Goal: Task Accomplishment & Management: Complete application form

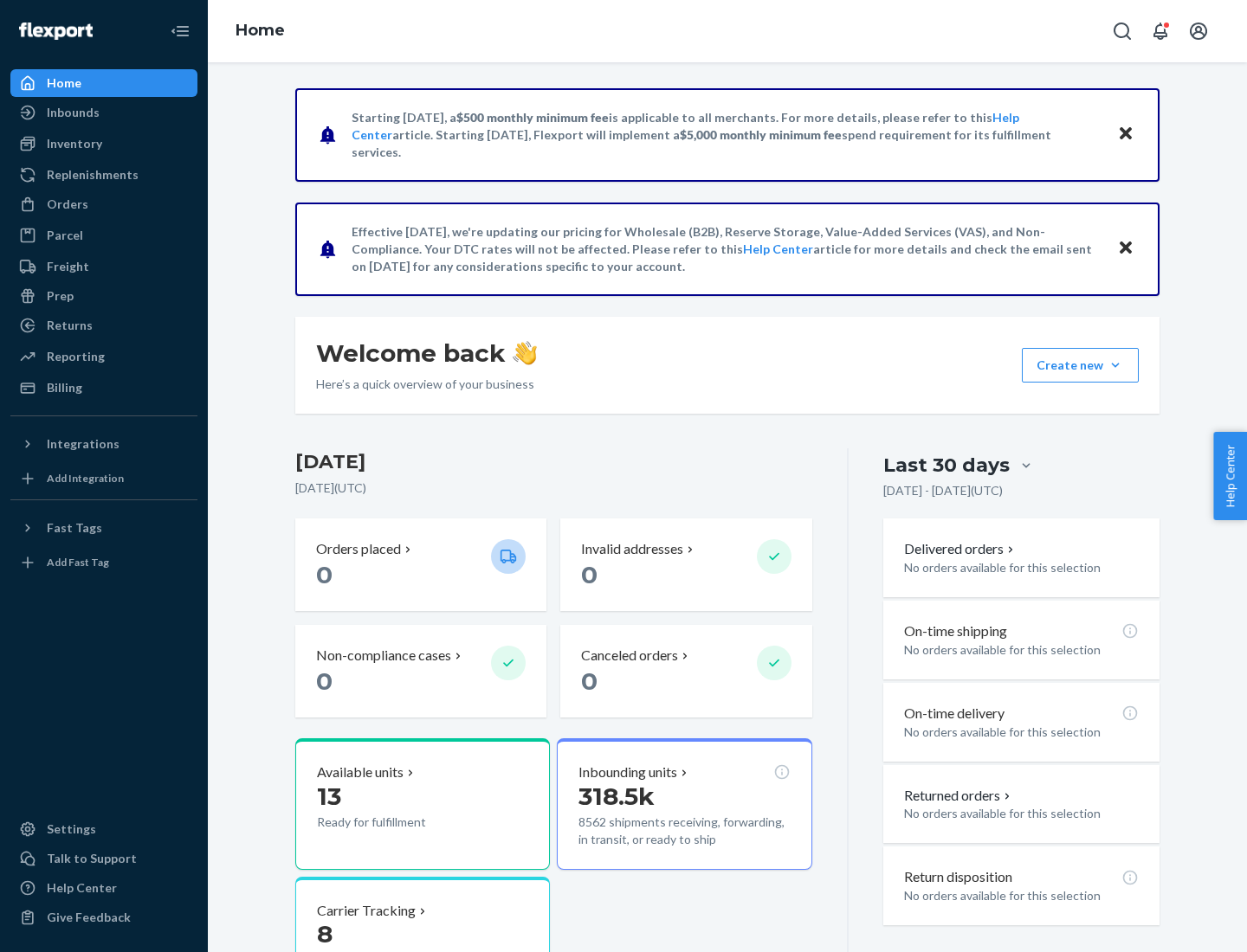
click at [1115, 365] on button "Create new Create new inbound Create new order Create new product" at bounding box center [1080, 365] width 117 height 35
click at [104, 112] on div "Inbounds" at bounding box center [104, 112] width 183 height 24
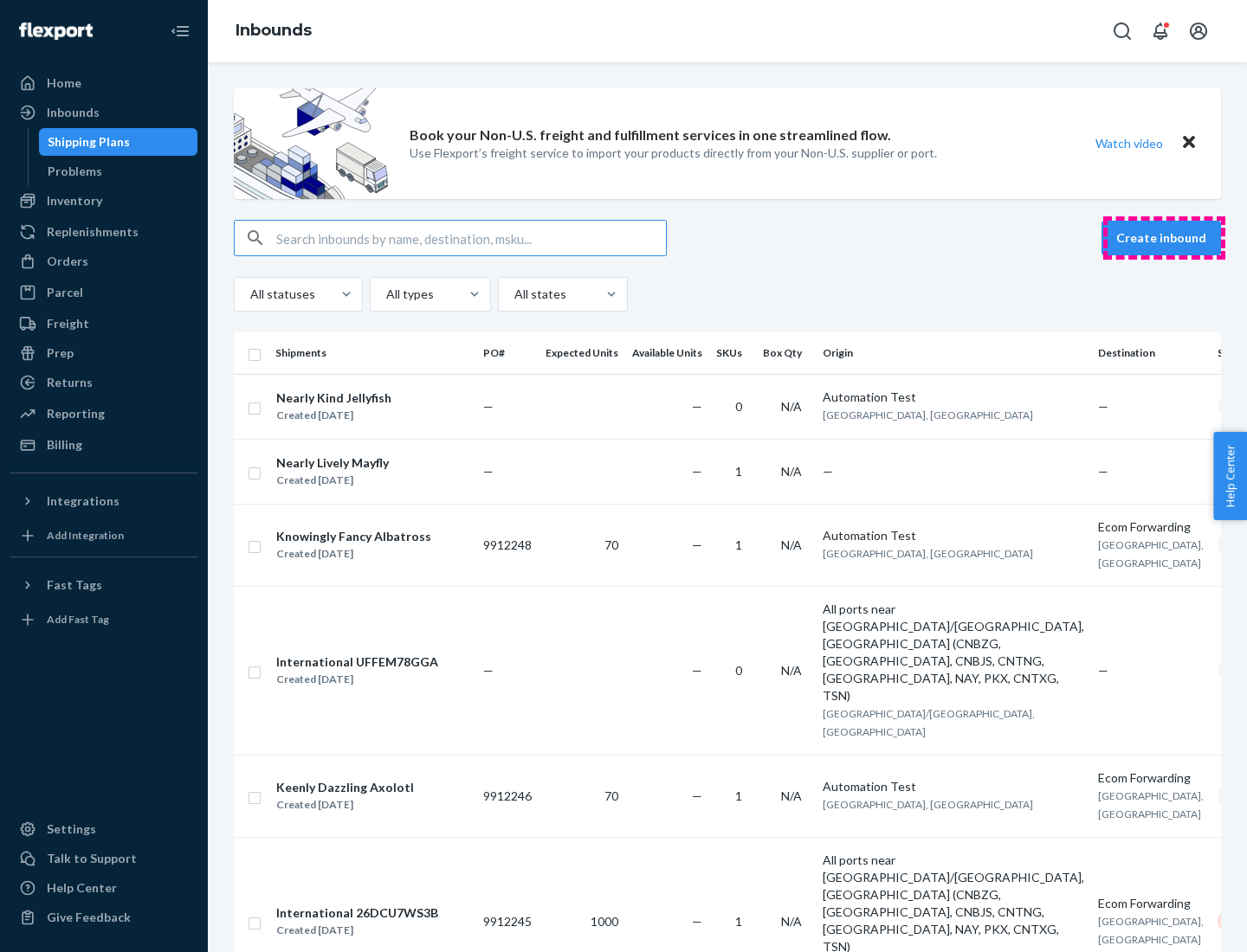
click at [1164, 238] on button "Create inbound" at bounding box center [1161, 238] width 120 height 35
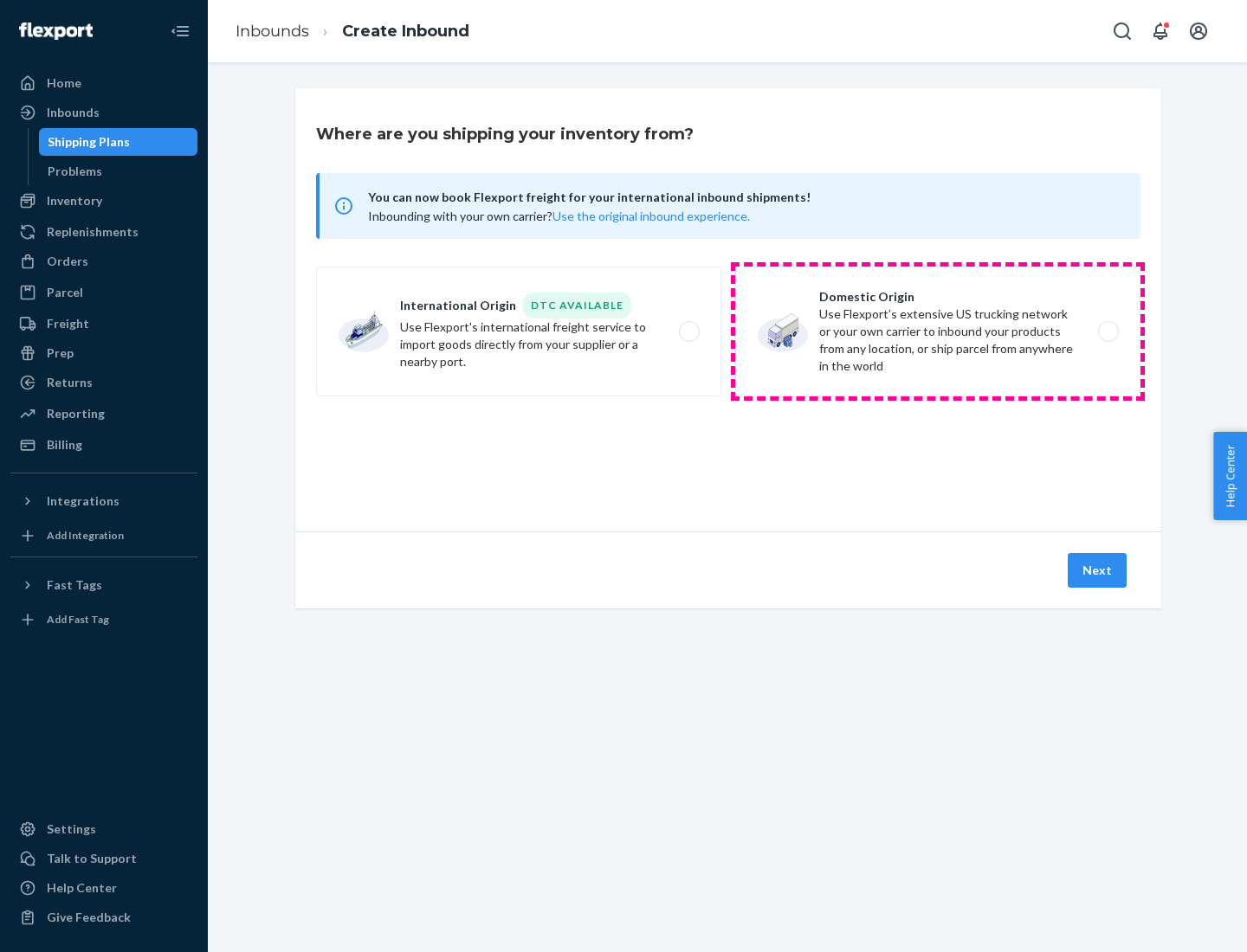
click at [937, 332] on label "Domestic Origin Use Flexport’s extensive US trucking network or your own carrie…" at bounding box center [937, 331] width 405 height 129
click at [1107, 332] on input "Domestic Origin Use Flexport’s extensive US trucking network or your own carrie…" at bounding box center [1113, 332] width 12 height 12
radio input "true"
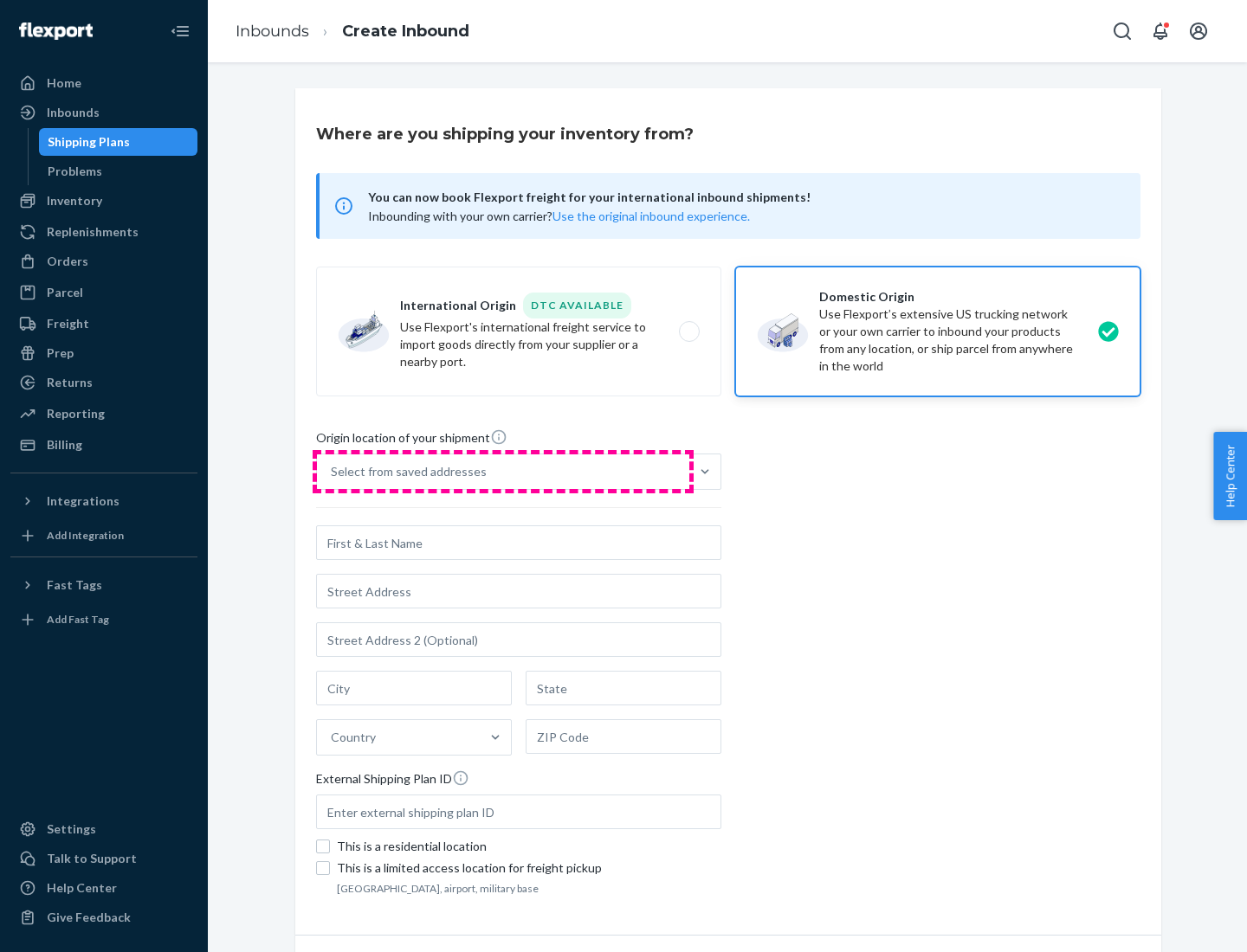
click at [503, 472] on div "Select from saved addresses" at bounding box center [503, 472] width 372 height 35
click at [333, 472] on input "Select from saved addresses" at bounding box center [332, 472] width 2 height 17
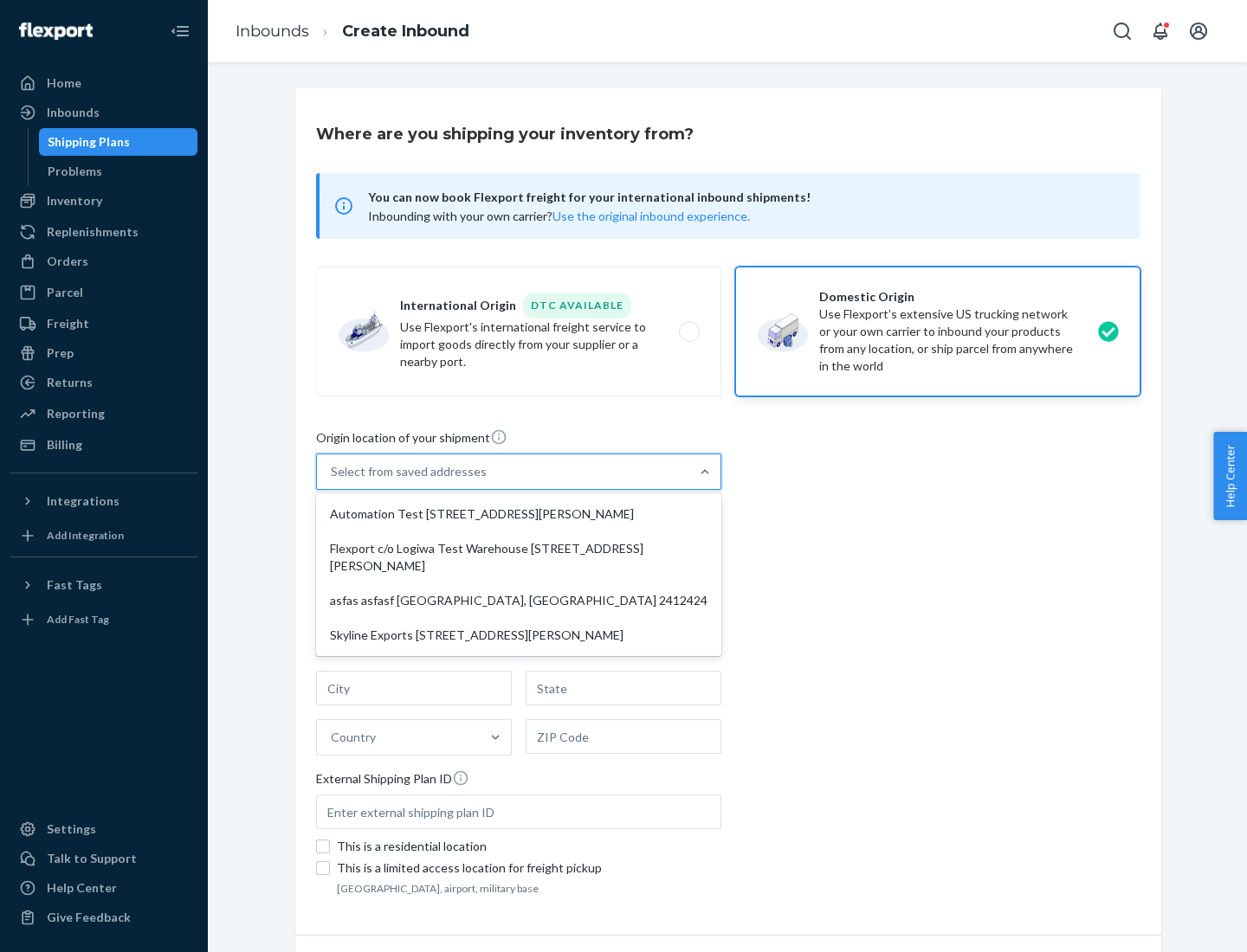
scroll to position [7, 0]
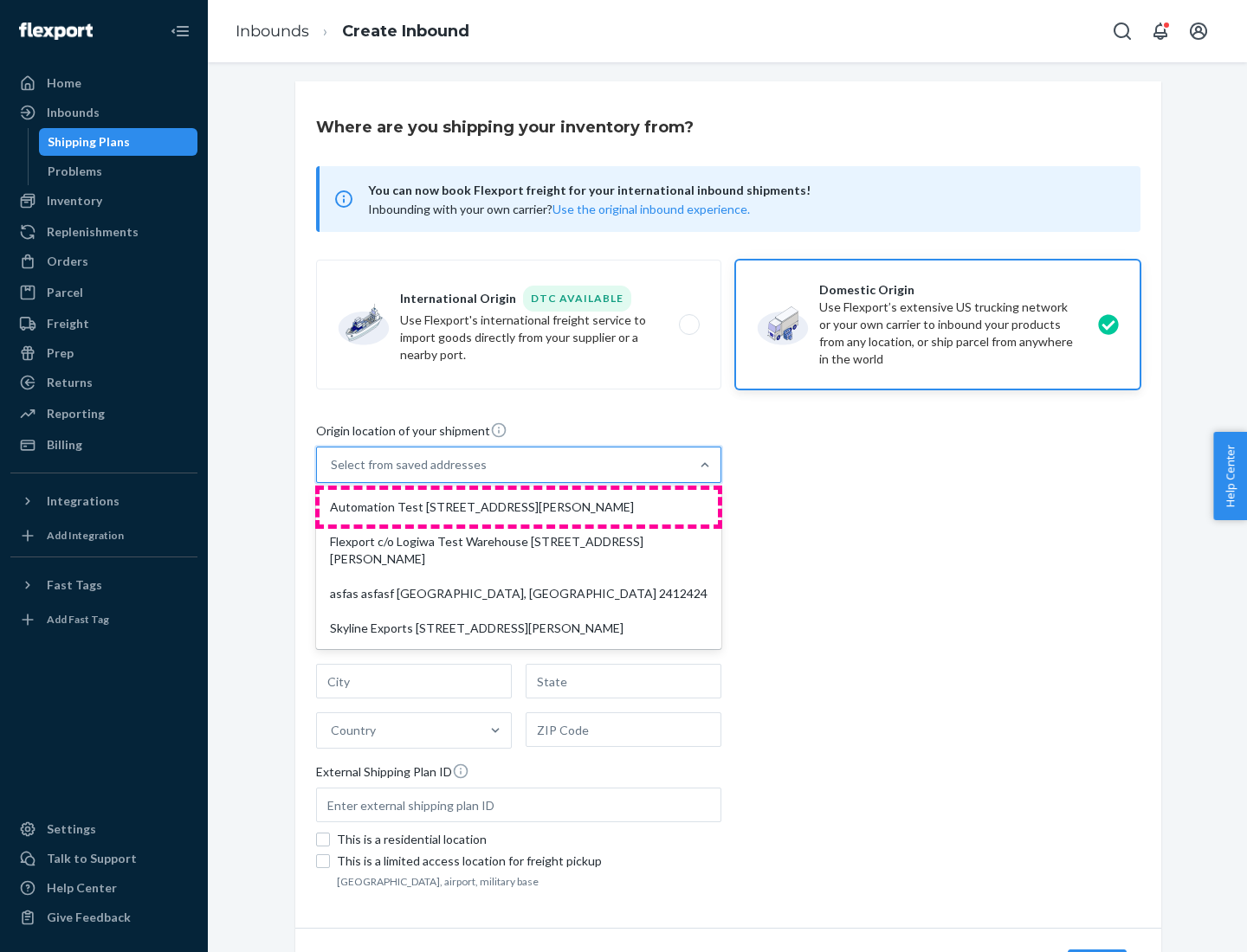
click at [519, 507] on div "Automation Test [STREET_ADDRESS][PERSON_NAME]" at bounding box center [518, 507] width 398 height 35
click at [333, 474] on input "option Automation Test [STREET_ADDRESS][PERSON_NAME] focused, 1 of 4. 4 results…" at bounding box center [332, 465] width 2 height 17
type input "Automation Test"
type input "9th Floor"
type input "[GEOGRAPHIC_DATA]"
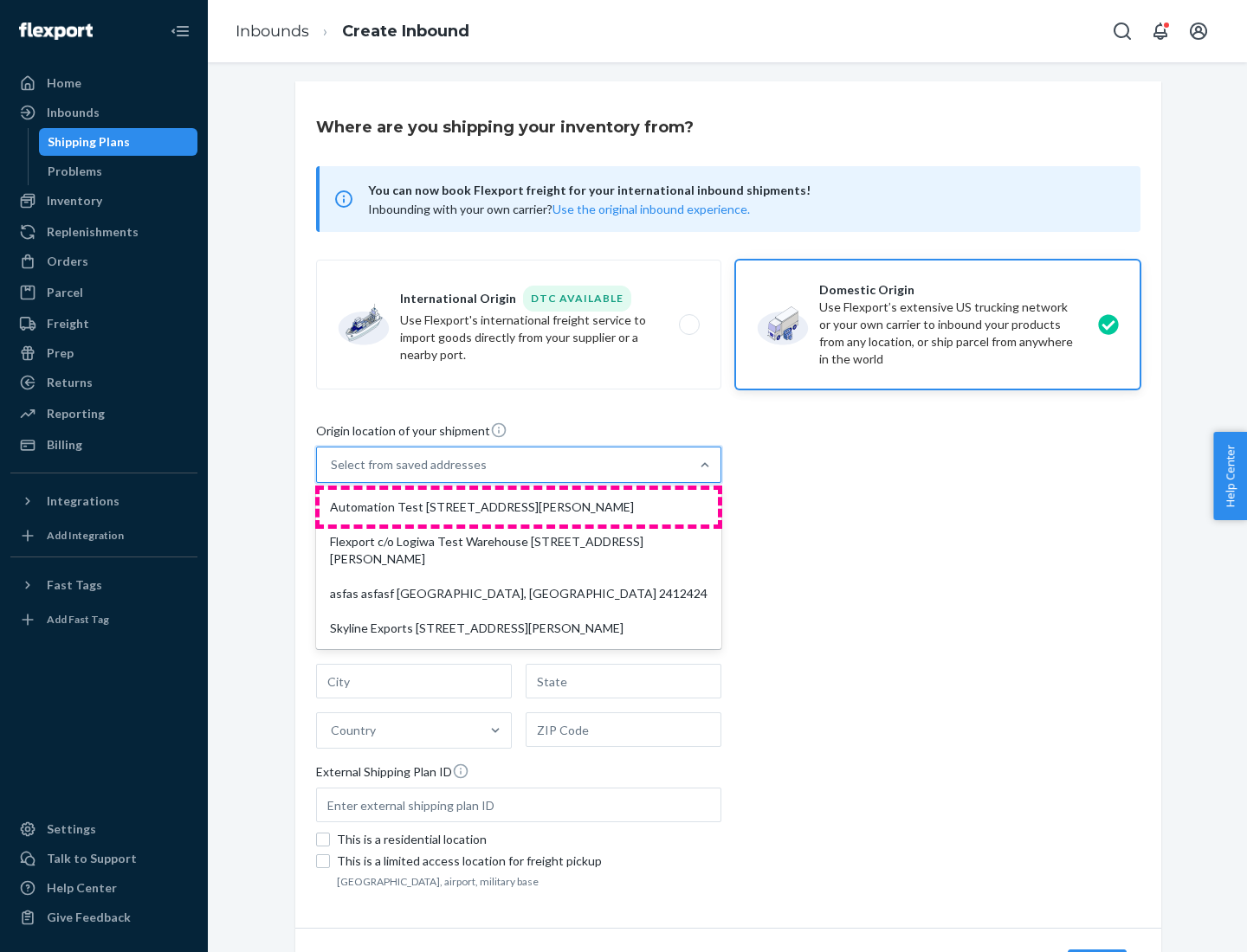
type input "CA"
type input "94104"
type input "[STREET_ADDRESS][PERSON_NAME]"
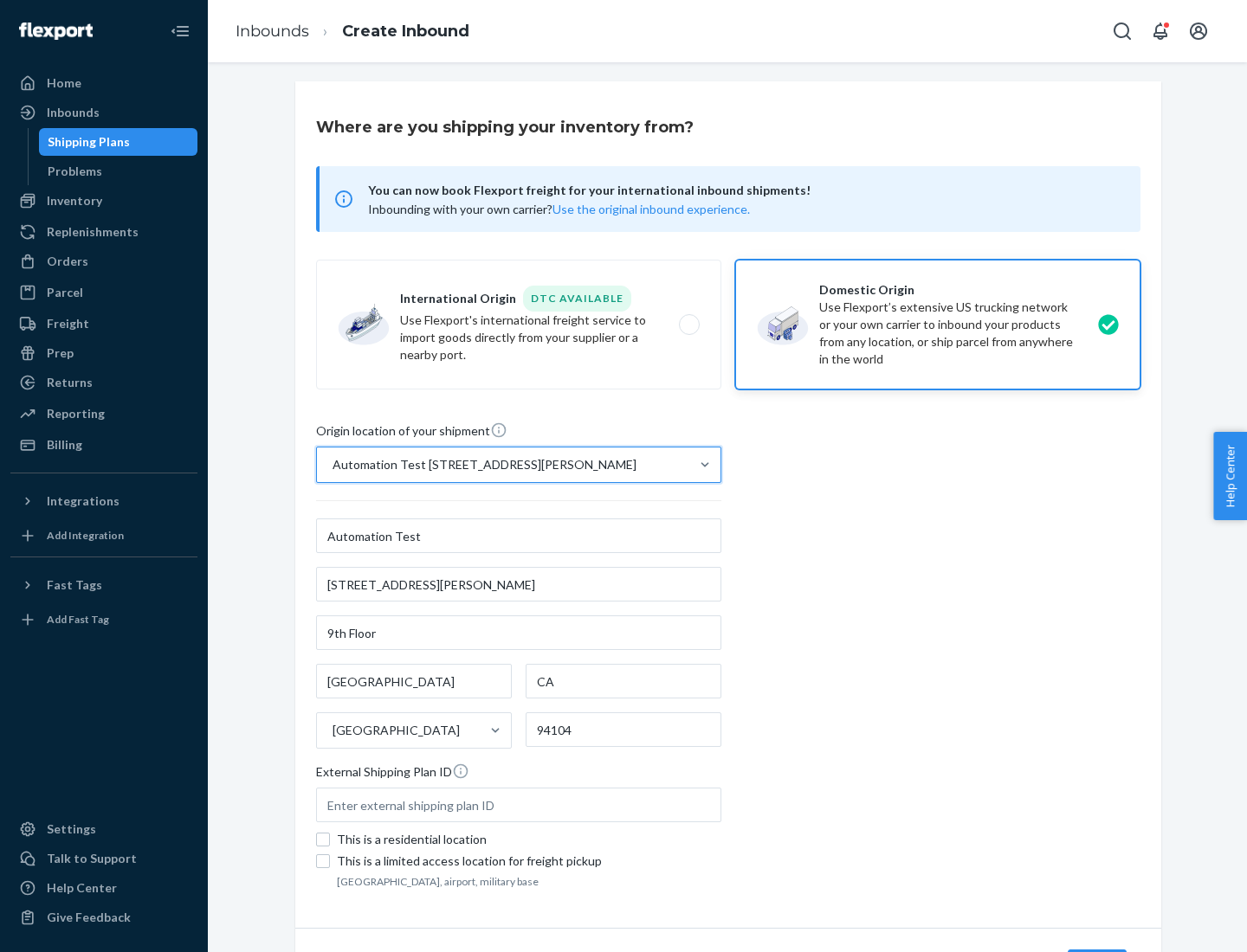
scroll to position [102, 0]
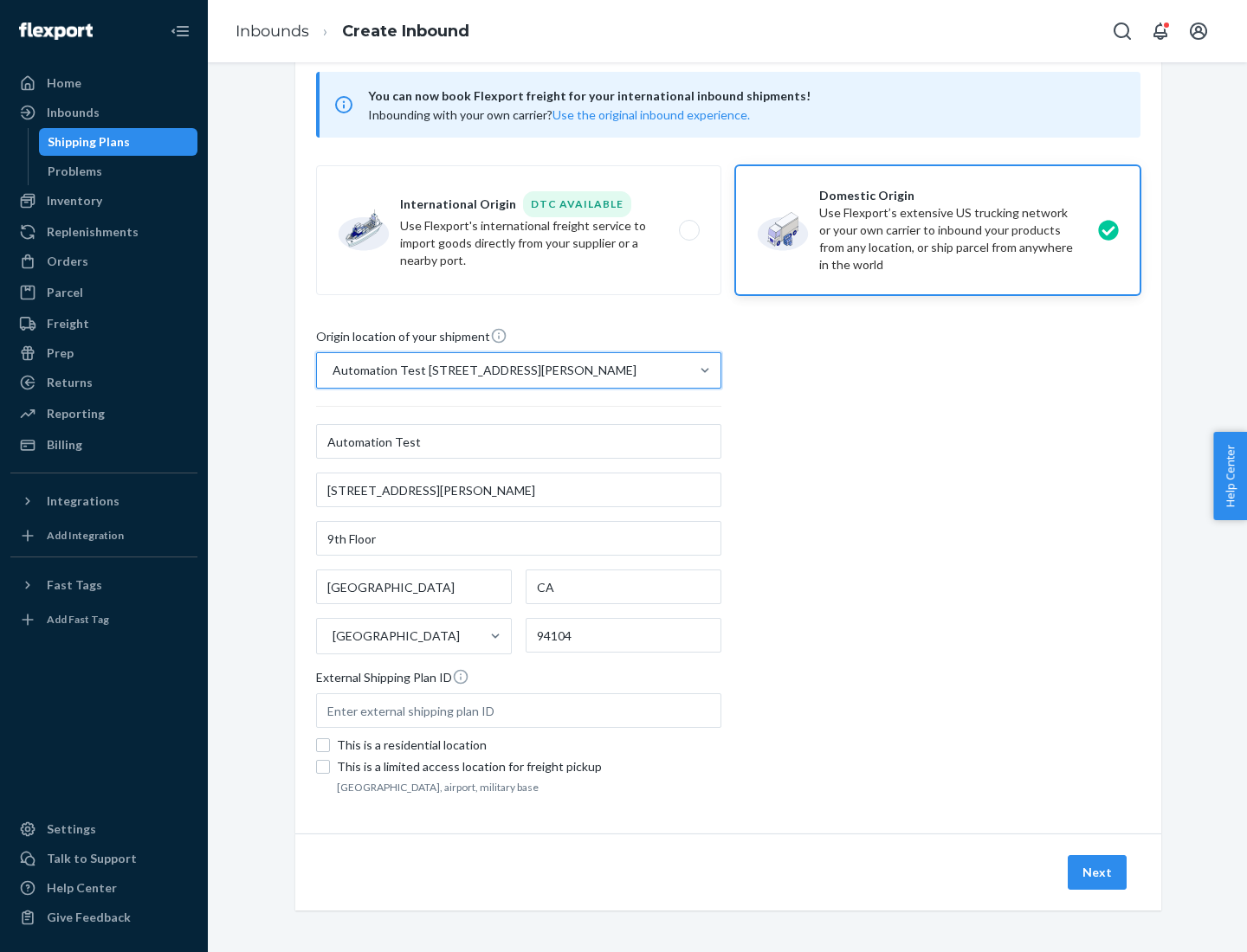
click at [1097, 872] on button "Next" at bounding box center [1097, 872] width 58 height 35
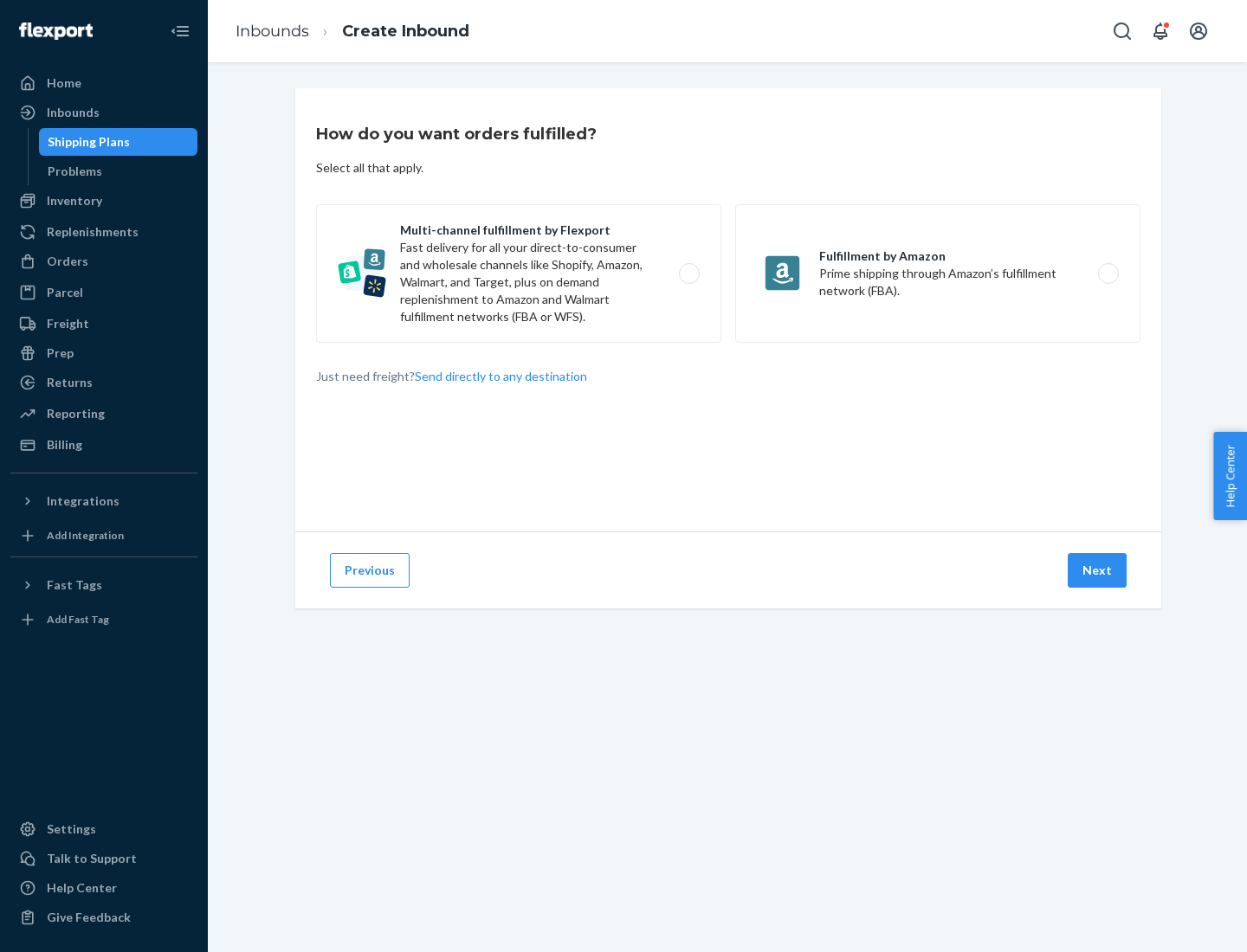
click at [519, 273] on label "Multi-channel fulfillment by Flexport Fast delivery for all your direct-to-cons…" at bounding box center [519, 273] width 405 height 139
click at [688, 273] on input "Multi-channel fulfillment by Flexport Fast delivery for all your direct-to-cons…" at bounding box center [694, 274] width 12 height 12
radio input "true"
click at [1097, 570] on button "Next" at bounding box center [1097, 570] width 58 height 35
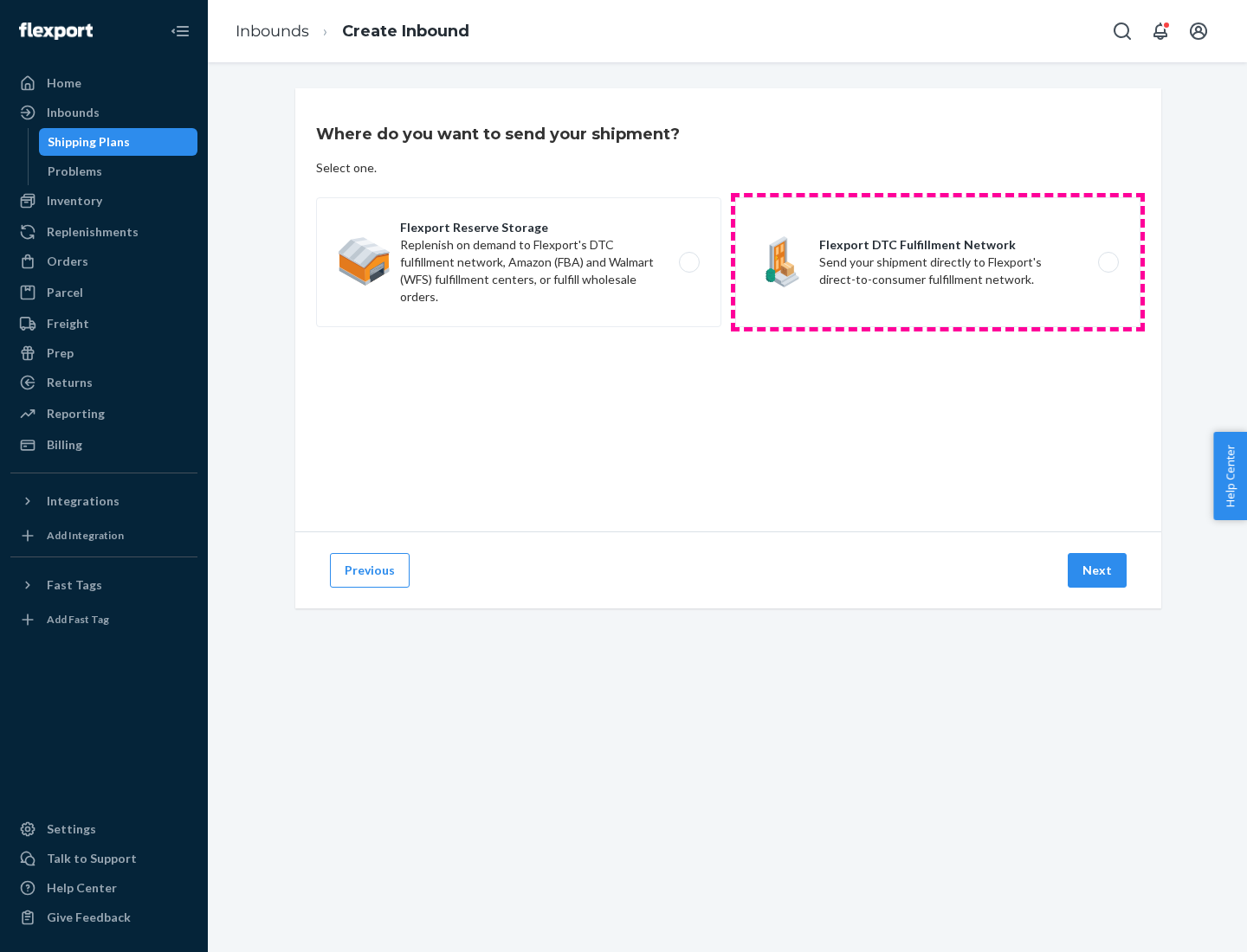
click at [937, 263] on label "Flexport DTC Fulfillment Network Send your shipment directly to Flexport's dire…" at bounding box center [937, 262] width 405 height 129
click at [1107, 263] on input "Flexport DTC Fulfillment Network Send your shipment directly to Flexport's dire…" at bounding box center [1113, 263] width 12 height 12
radio input "true"
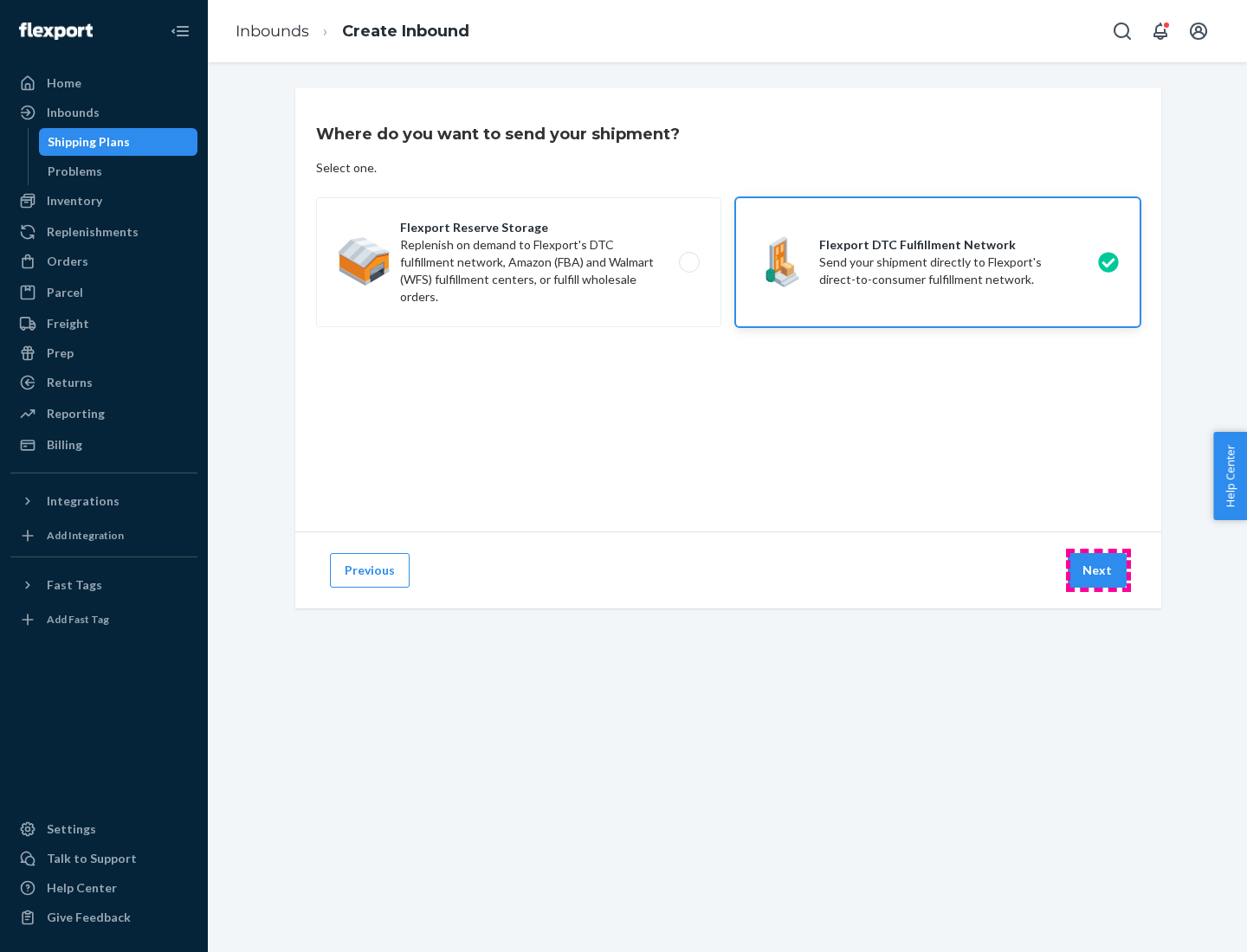
click at [1097, 570] on button "Next" at bounding box center [1097, 570] width 58 height 35
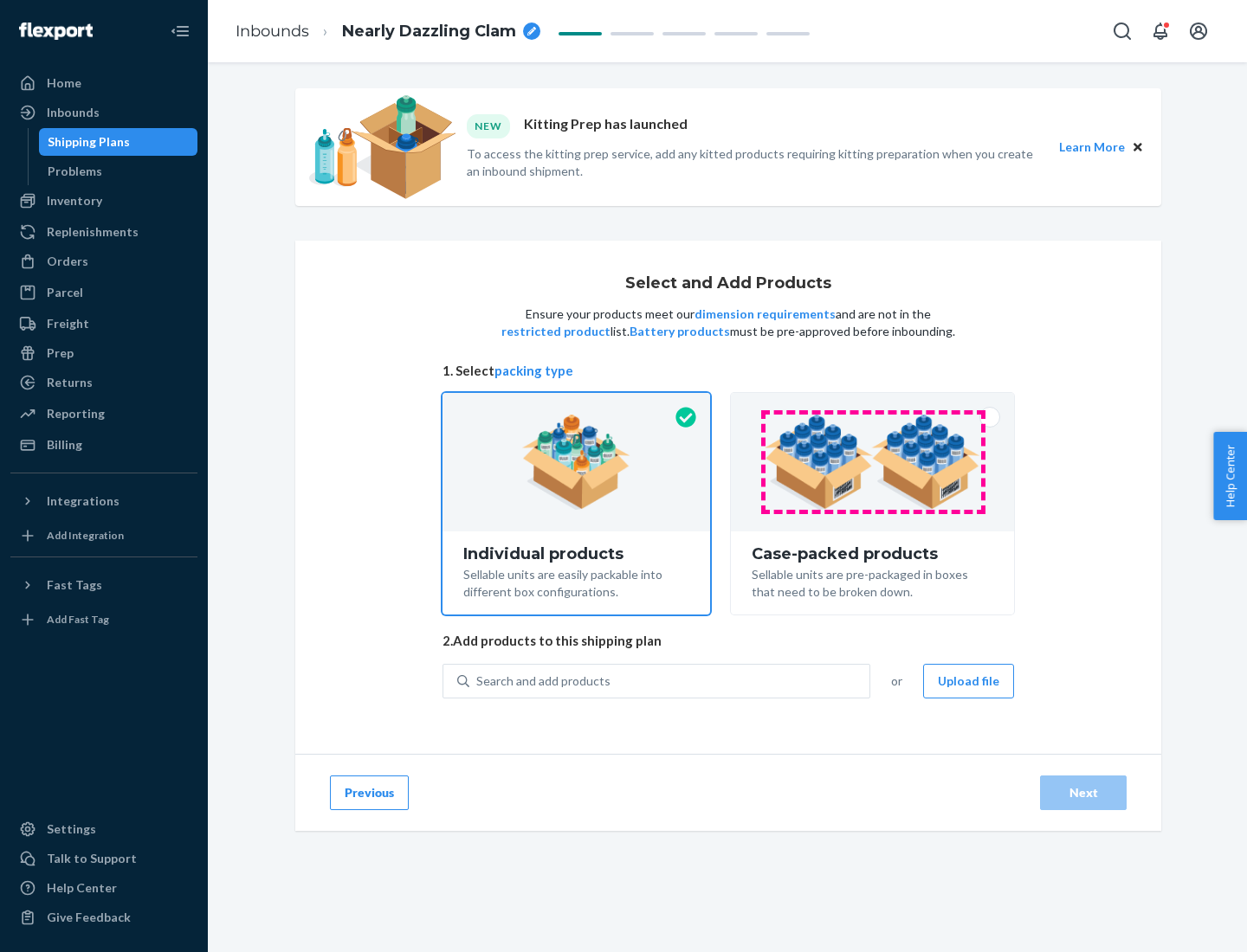
click at [872, 462] on img at bounding box center [871, 462] width 216 height 95
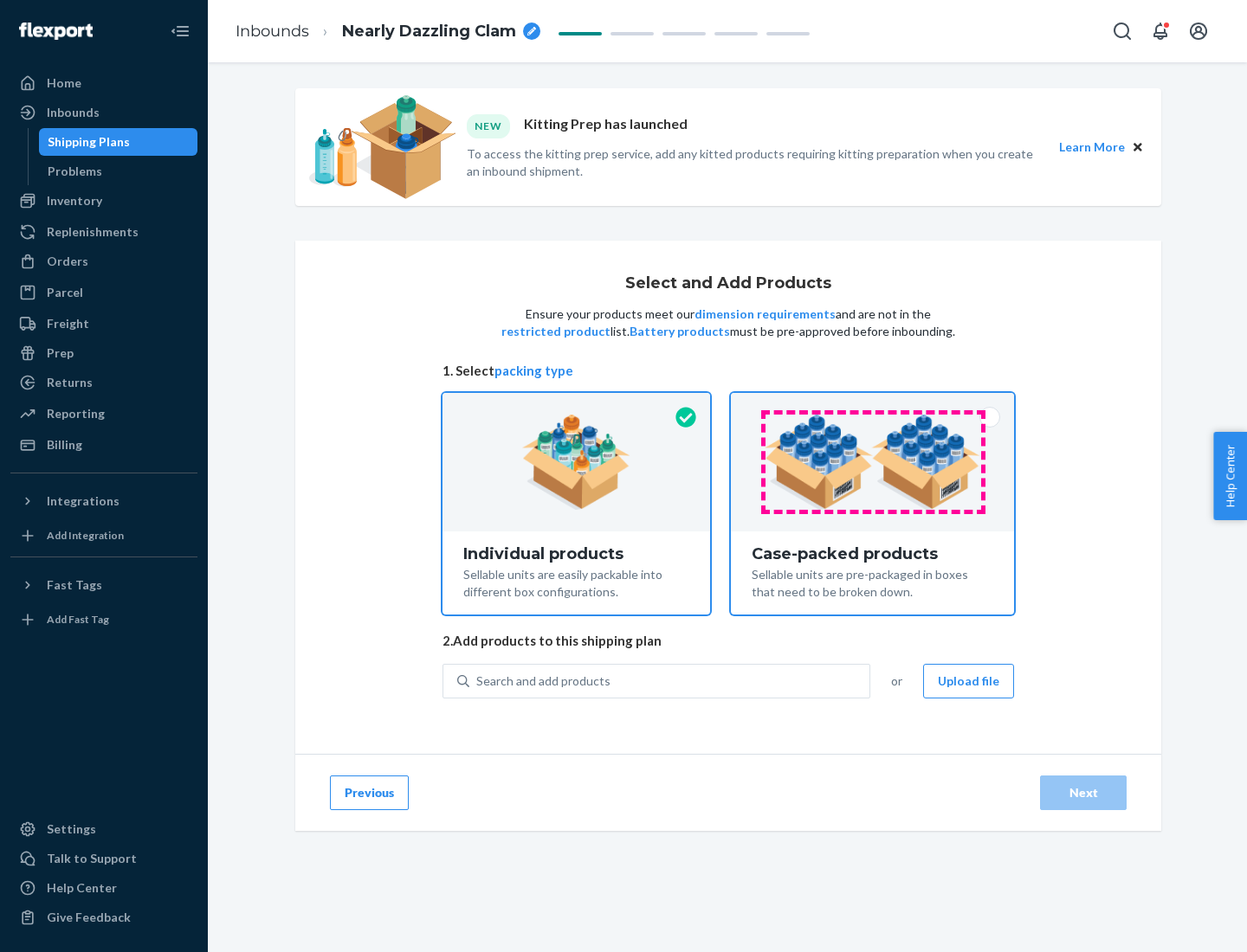
click at [872, 405] on input "Case-packed products Sellable units are pre-packaged in boxes that need to be b…" at bounding box center [872, 399] width 12 height 12
radio input "true"
radio input "false"
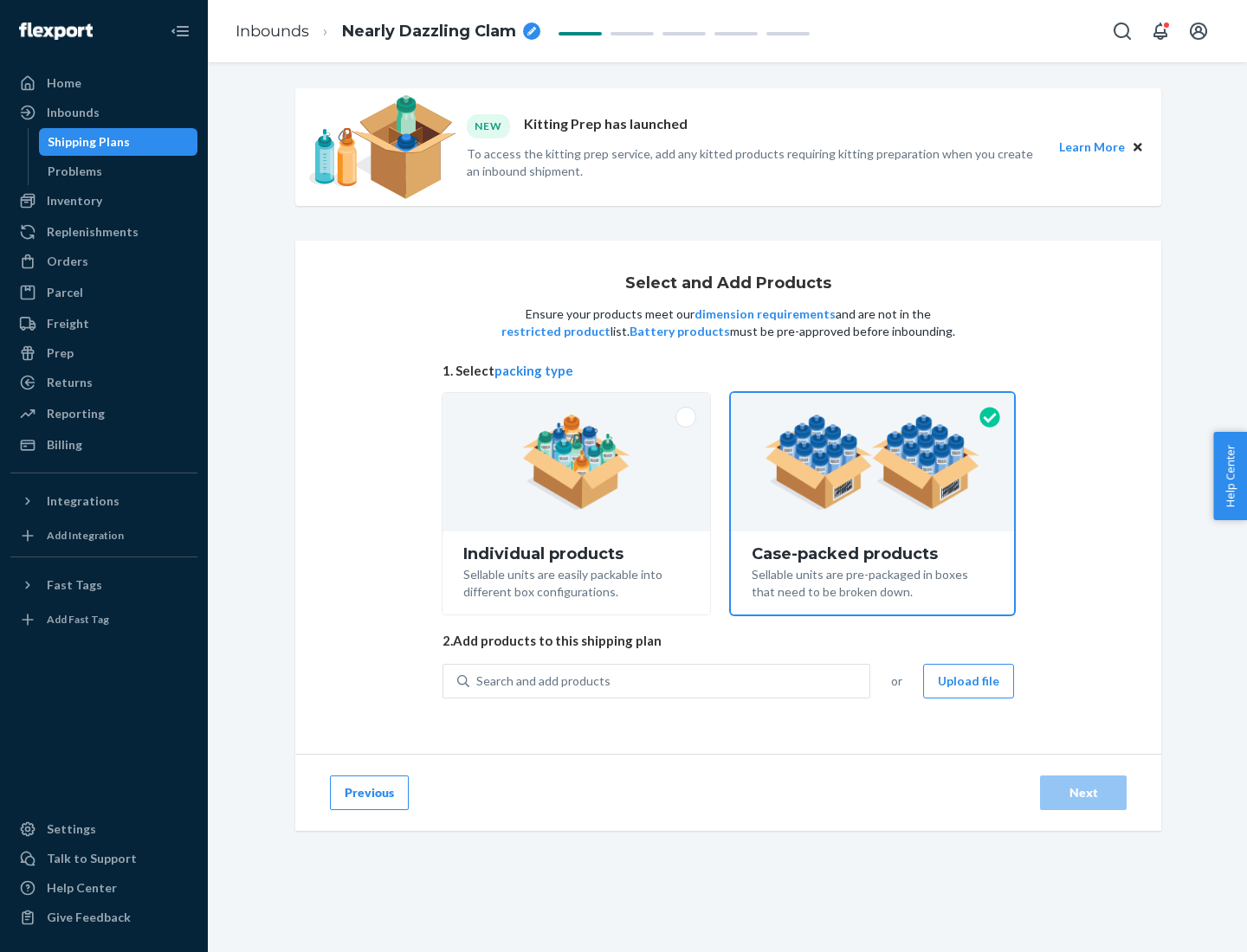
click at [670, 681] on div "Search and add products" at bounding box center [668, 682] width 400 height 32
click at [478, 681] on input "Search and add products" at bounding box center [477, 682] width 2 height 17
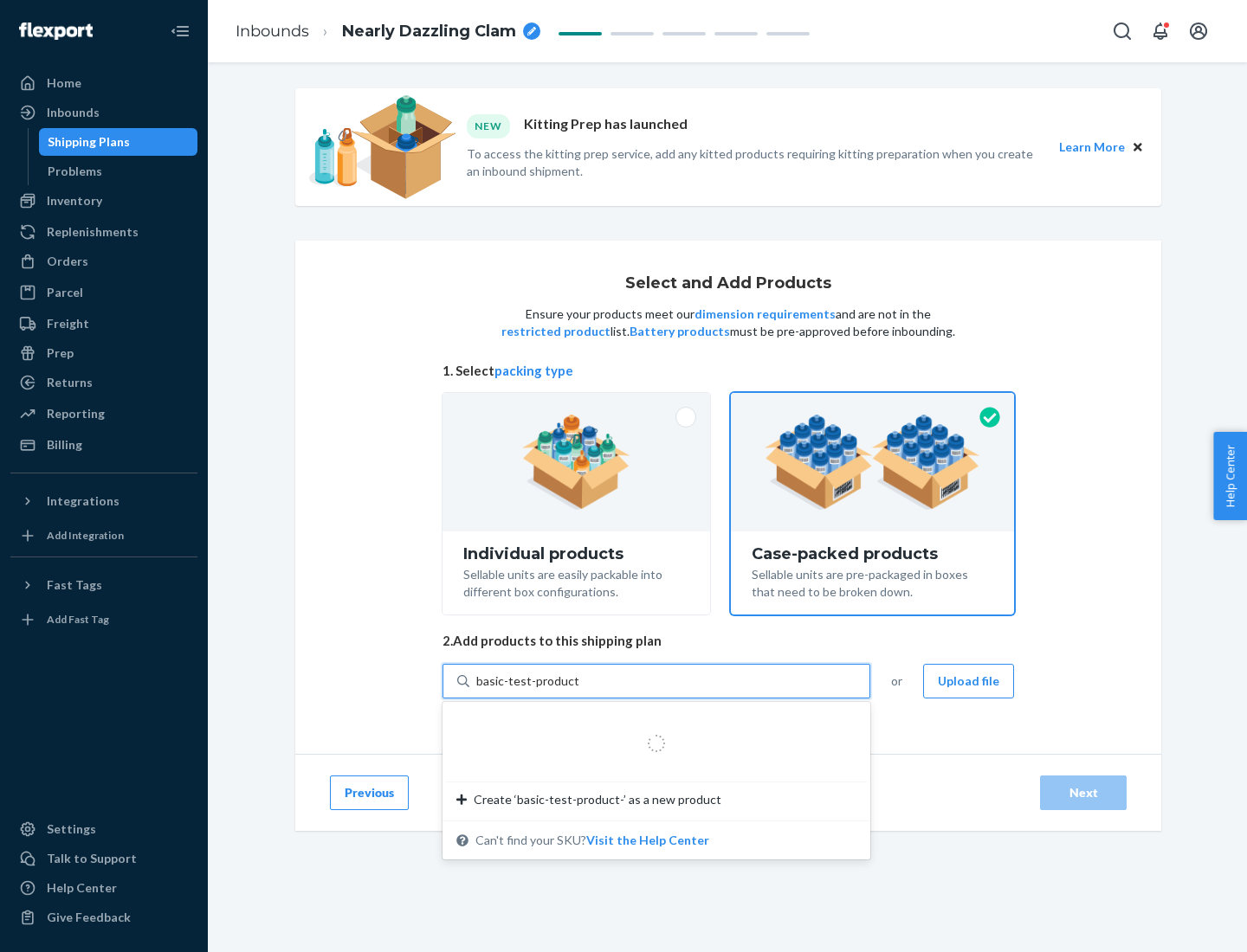
type input "basic-test-product-1"
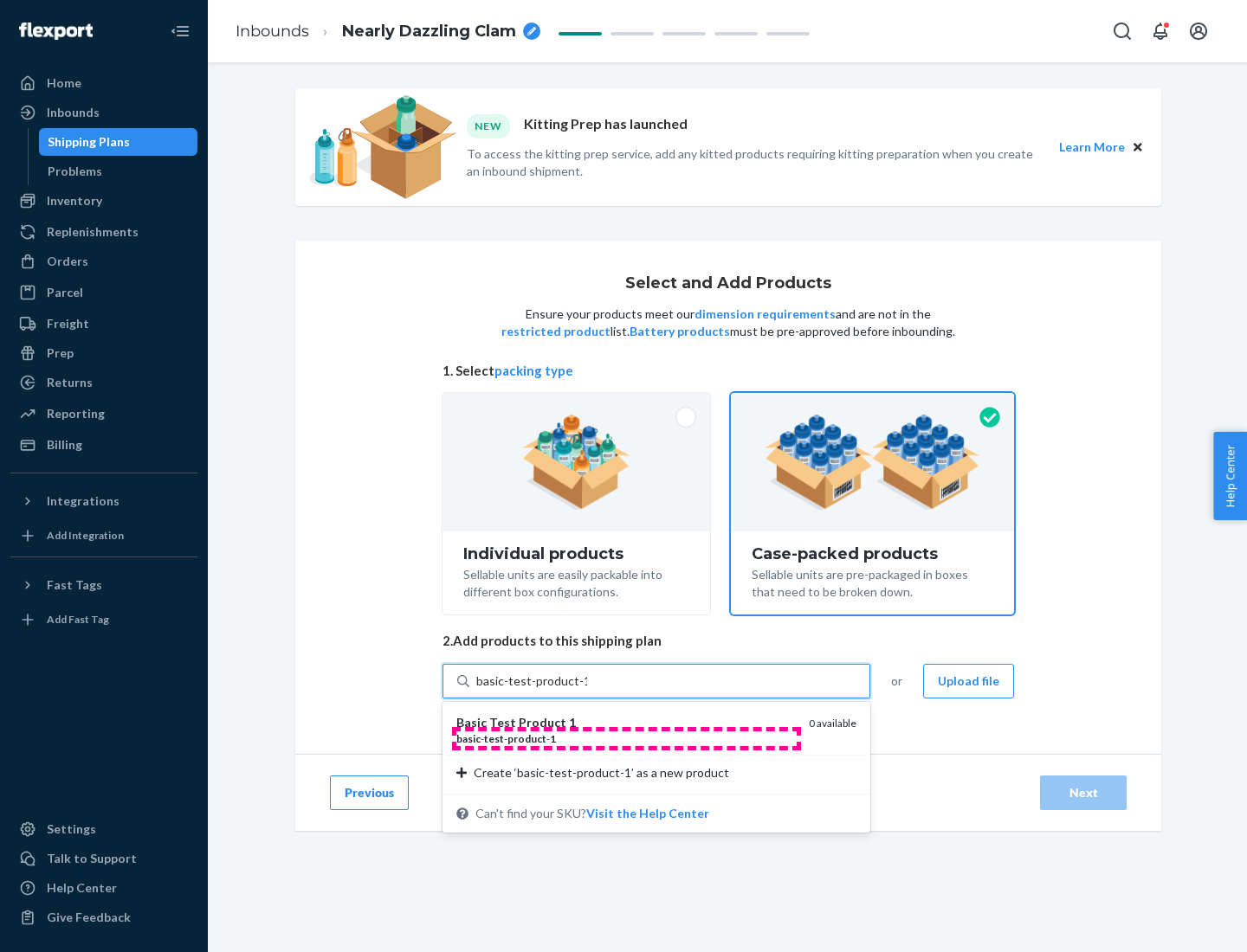
click at [626, 738] on div "basic - test - product - 1" at bounding box center [625, 738] width 338 height 14
click at [587, 690] on input "basic-test-product-1" at bounding box center [532, 682] width 111 height 17
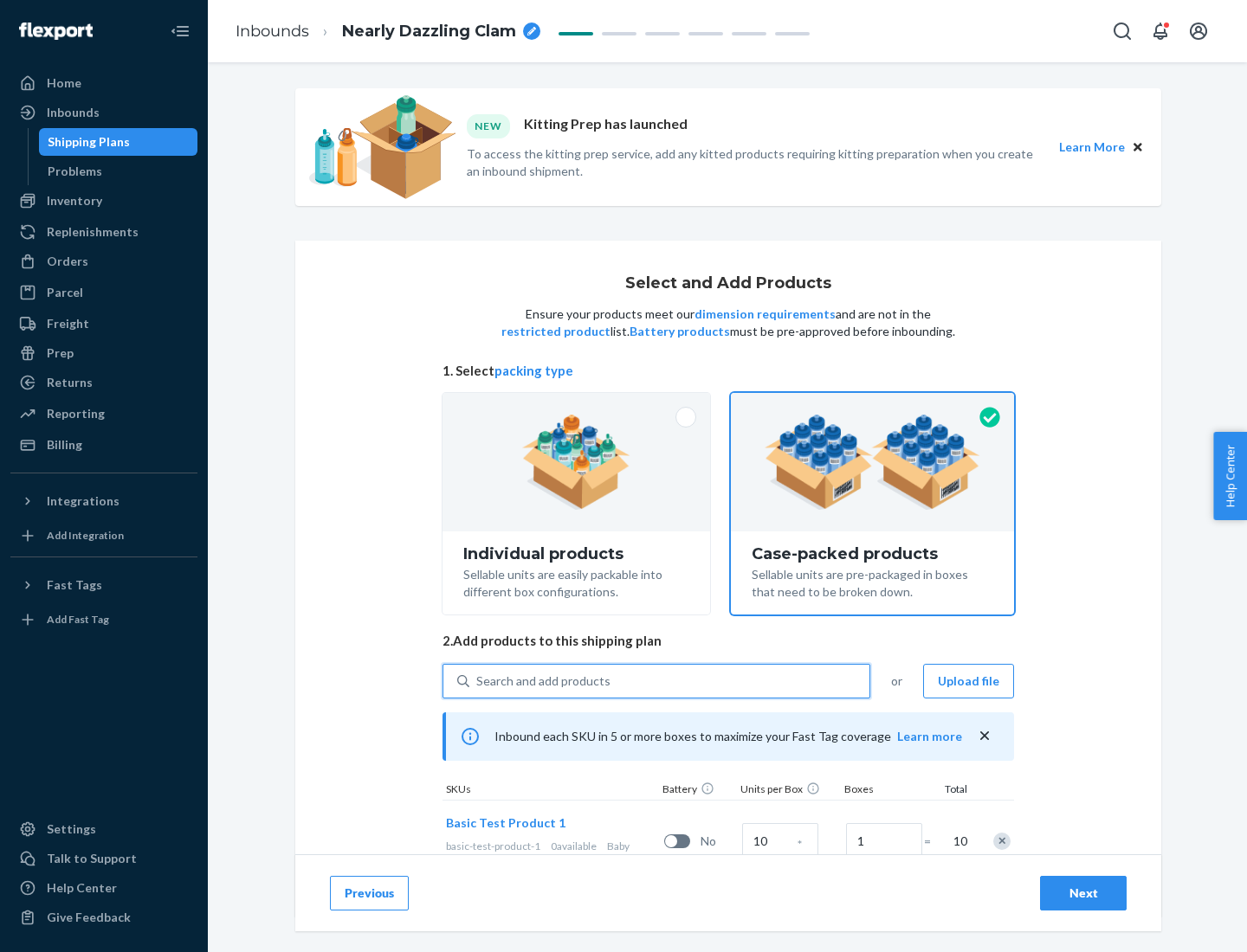
scroll to position [62, 0]
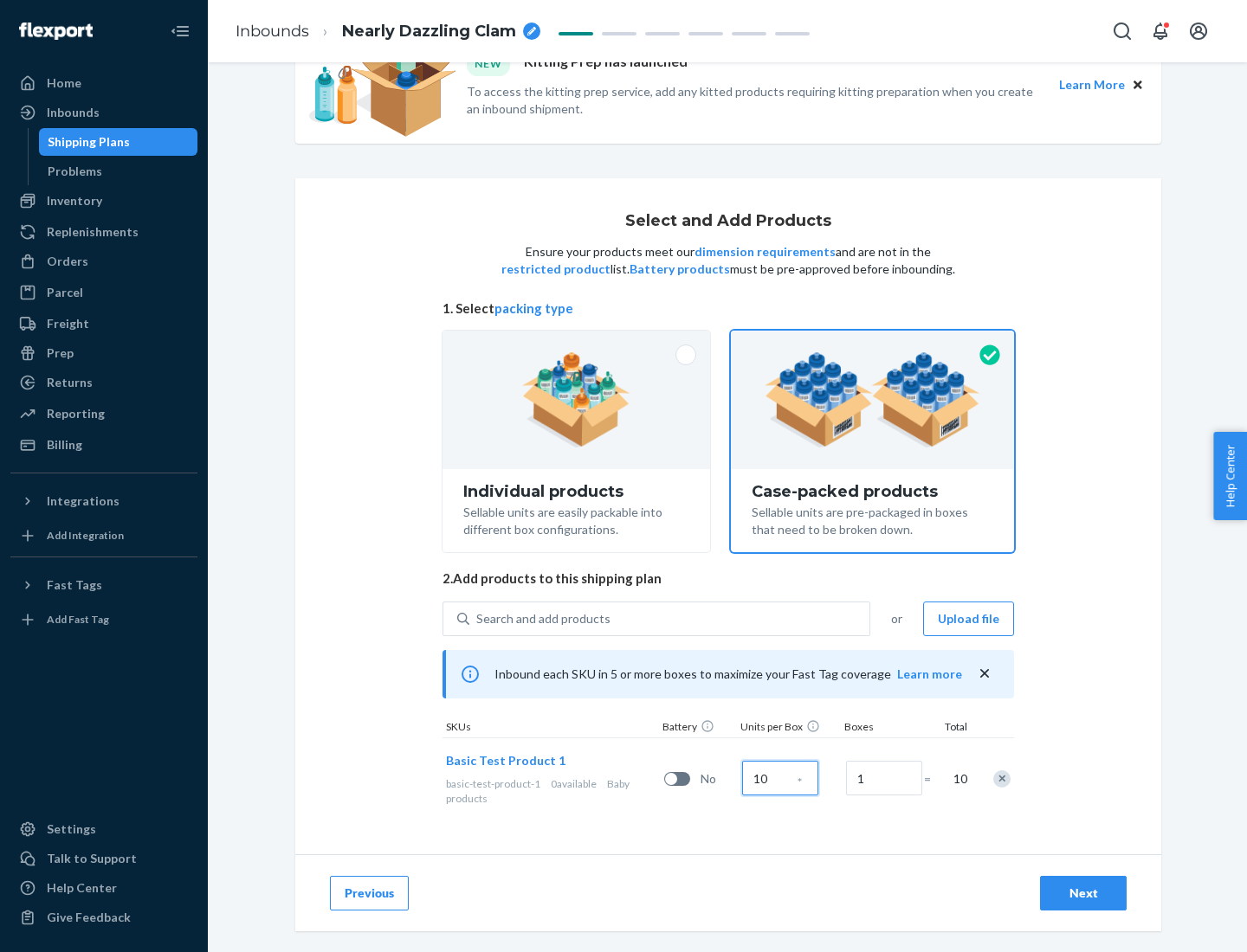
type input "10"
type input "7"
click at [1083, 894] on div "Next" at bounding box center [1083, 894] width 58 height 17
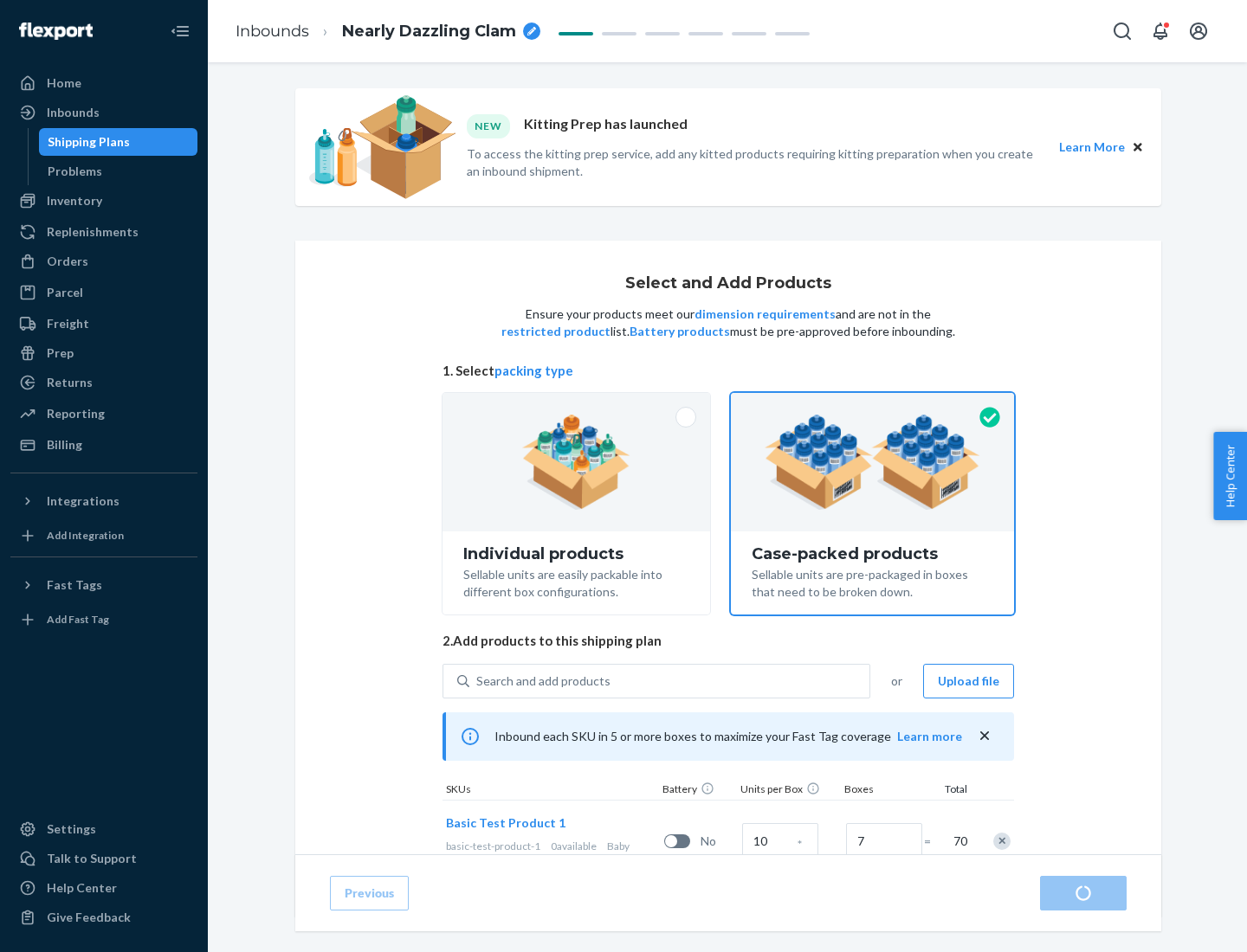
radio input "true"
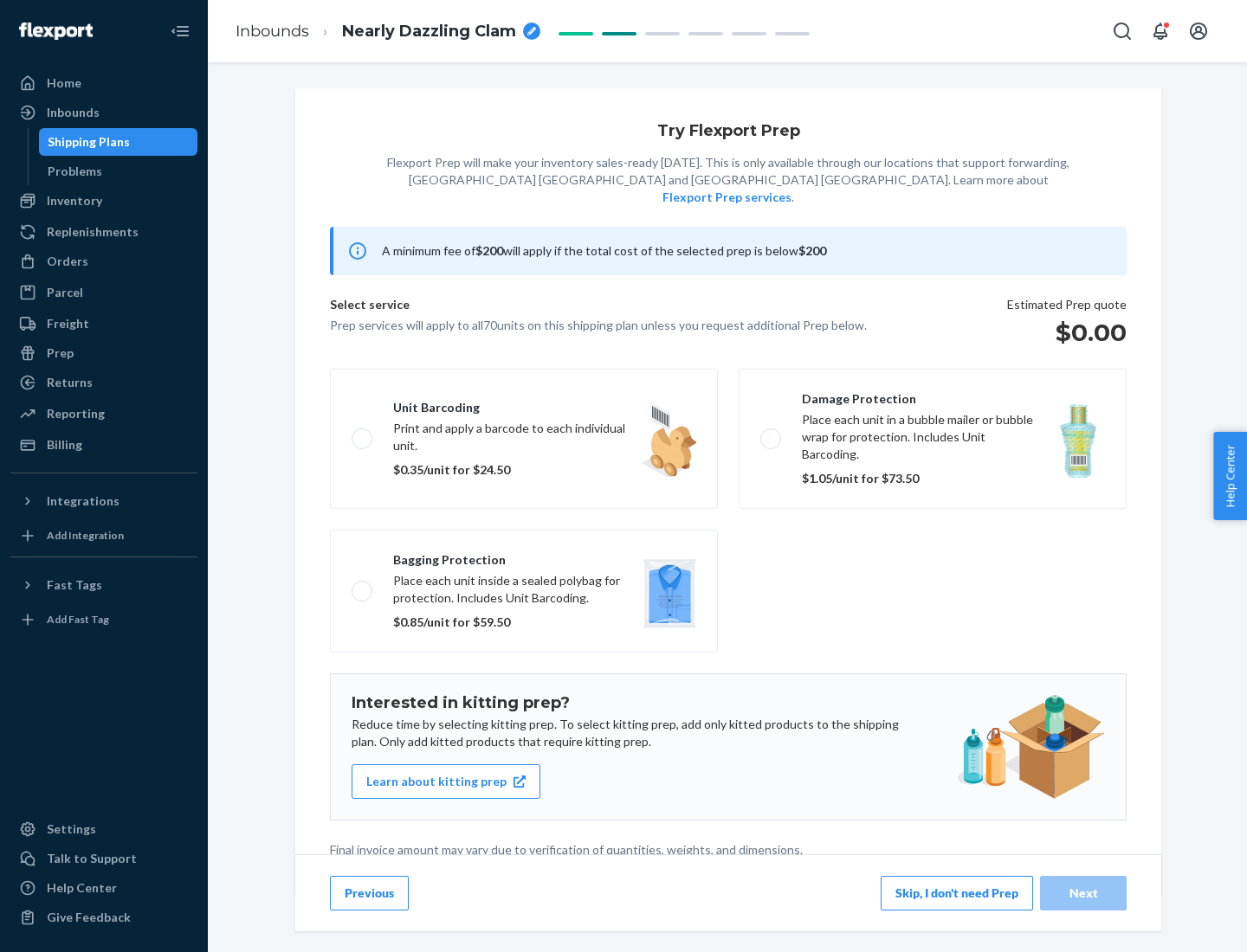
scroll to position [5, 0]
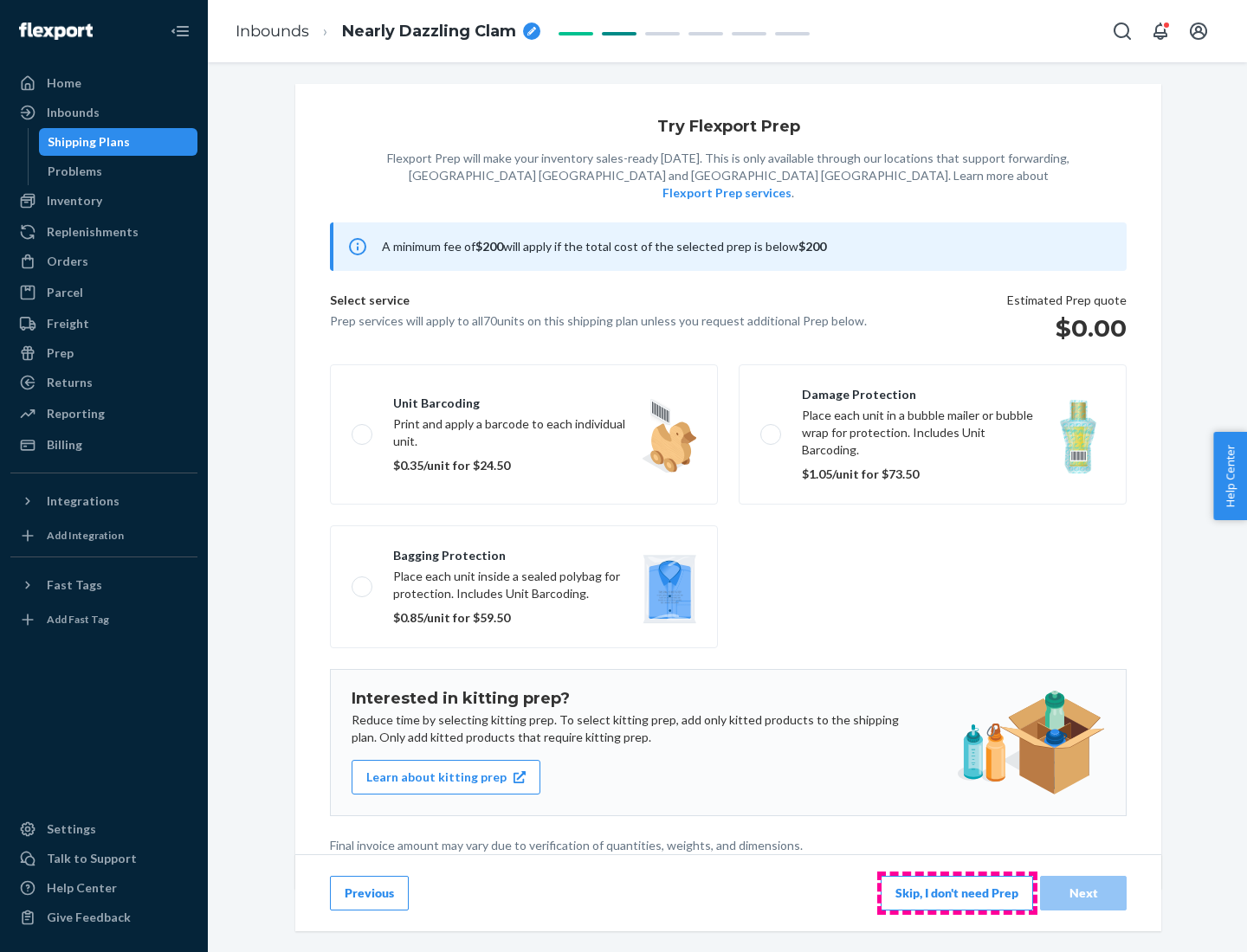
click at [957, 893] on button "Skip, I don't need Prep" at bounding box center [956, 894] width 152 height 35
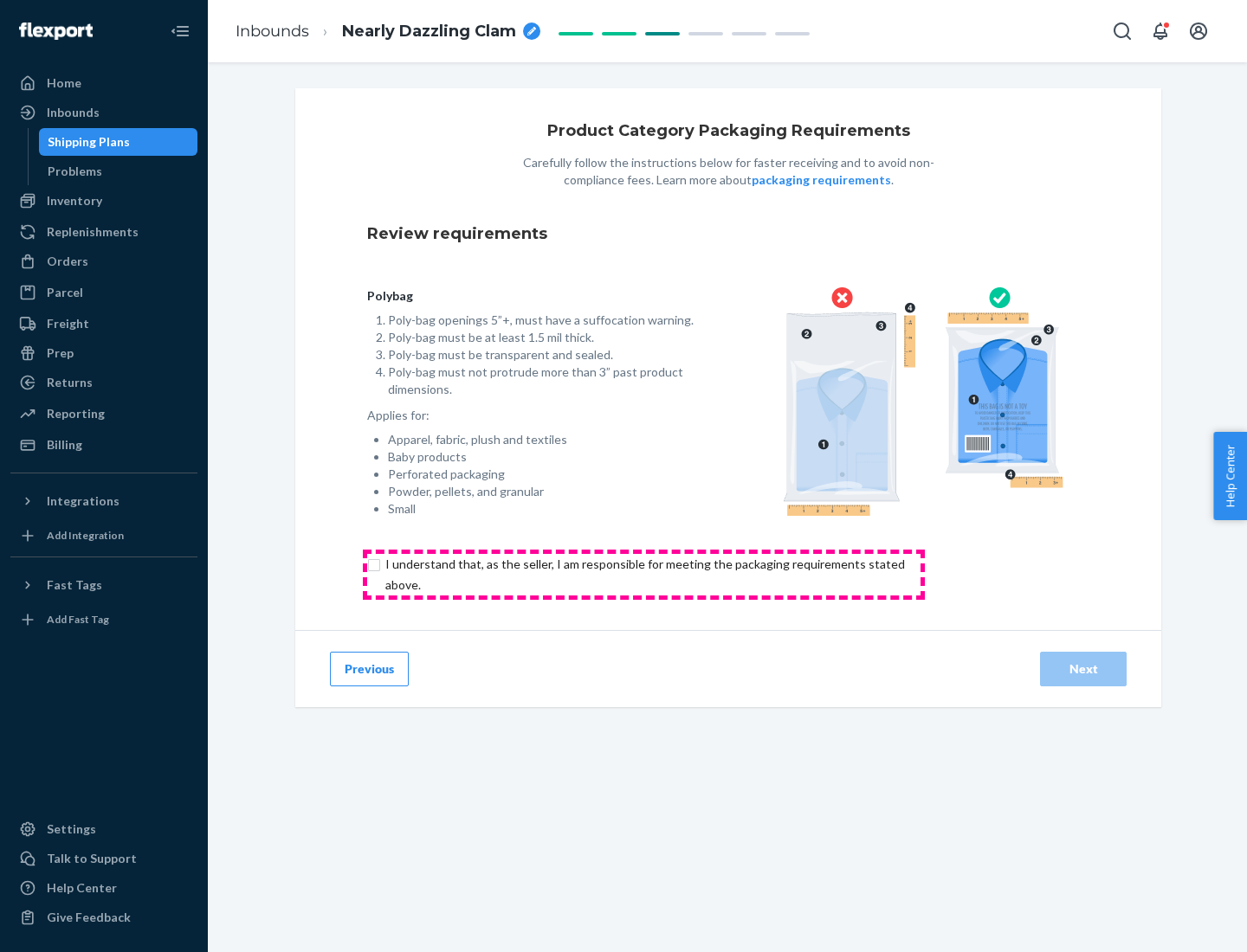
click at [643, 574] on input "checkbox" at bounding box center [655, 574] width 576 height 41
checkbox input "true"
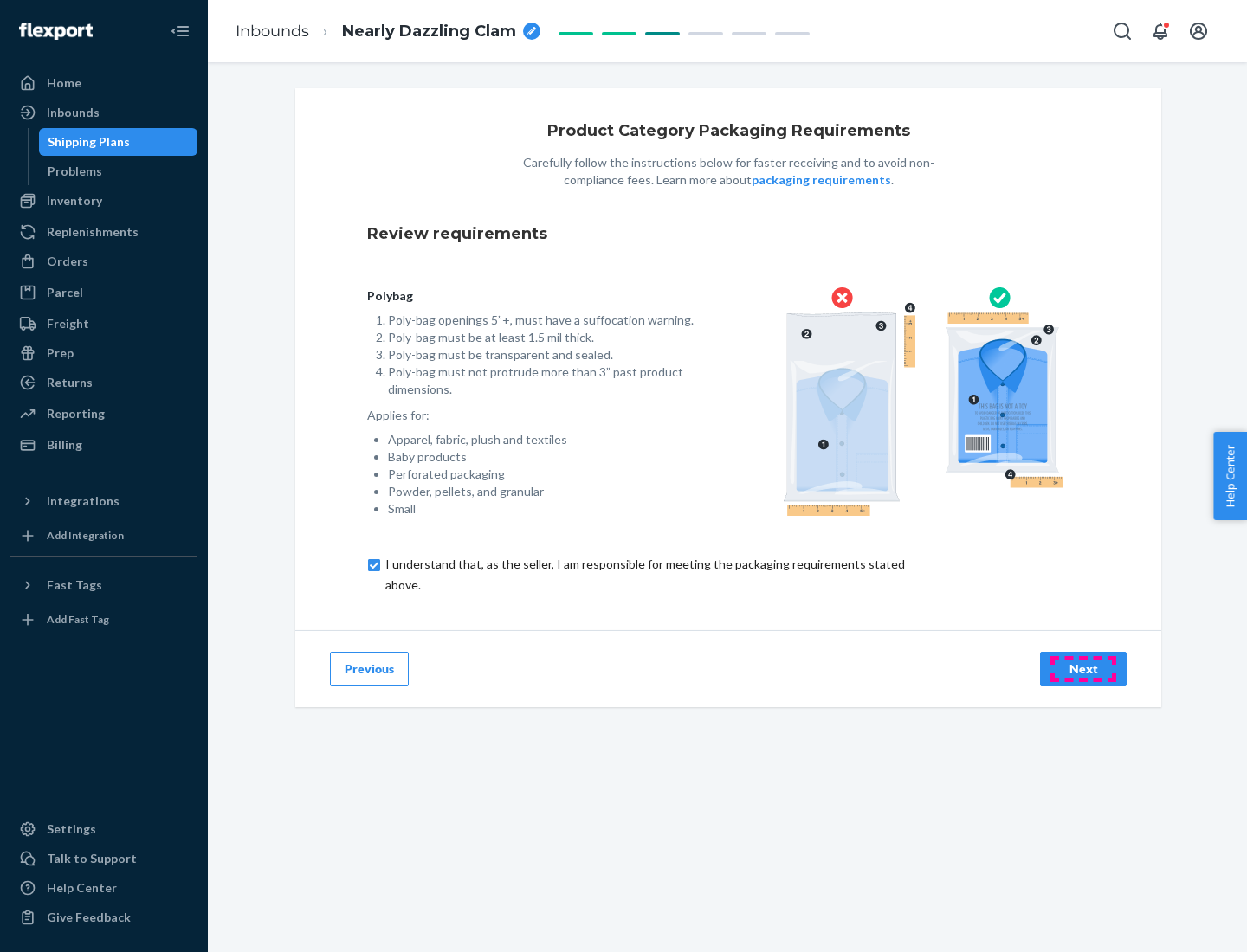
click at [1083, 668] on div "Next" at bounding box center [1083, 669] width 58 height 17
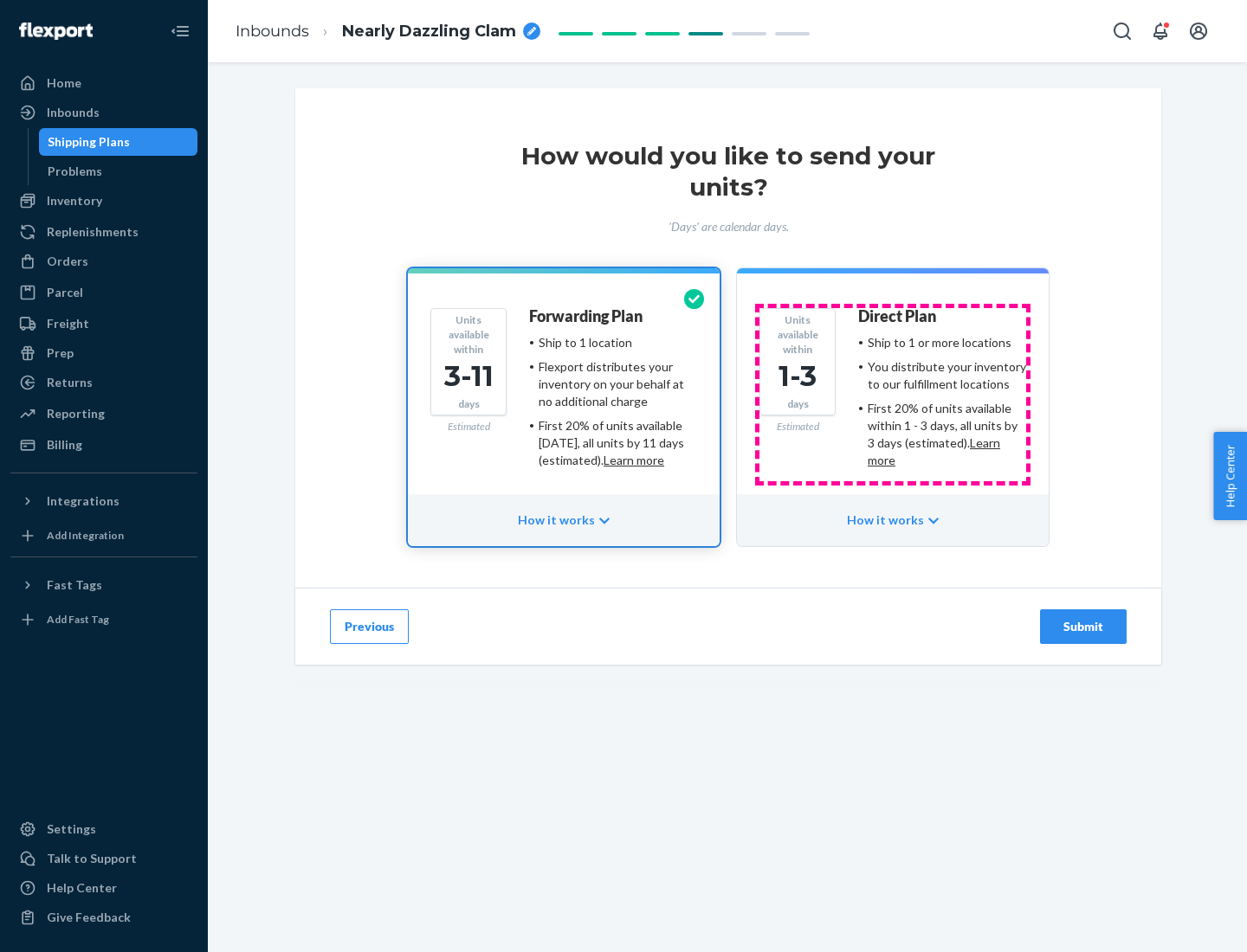
click at [892, 395] on ul "Ship to 1 or more locations You distribute your inventory to our fulfillment lo…" at bounding box center [941, 402] width 168 height 135
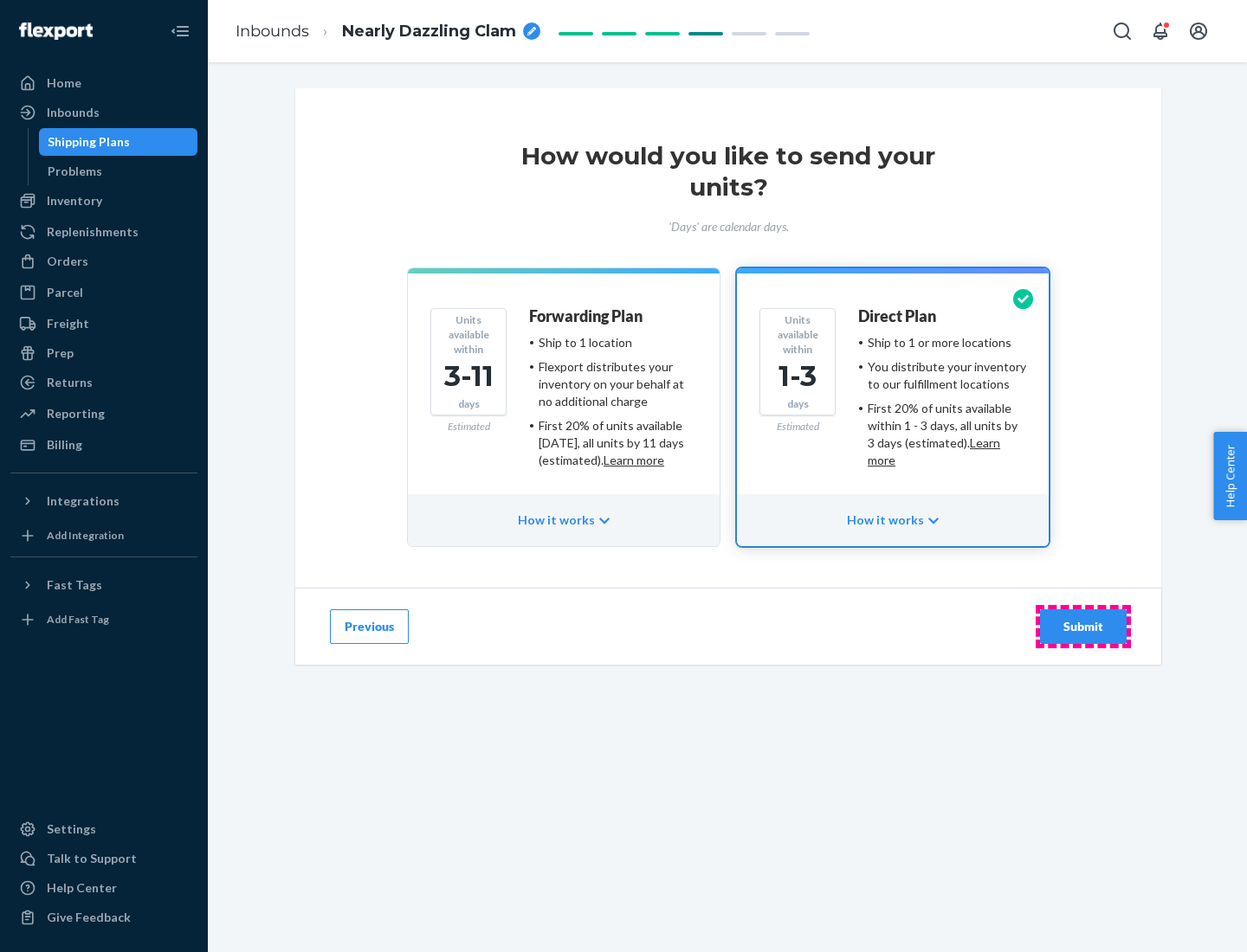
click at [1083, 627] on div "Submit" at bounding box center [1083, 627] width 58 height 17
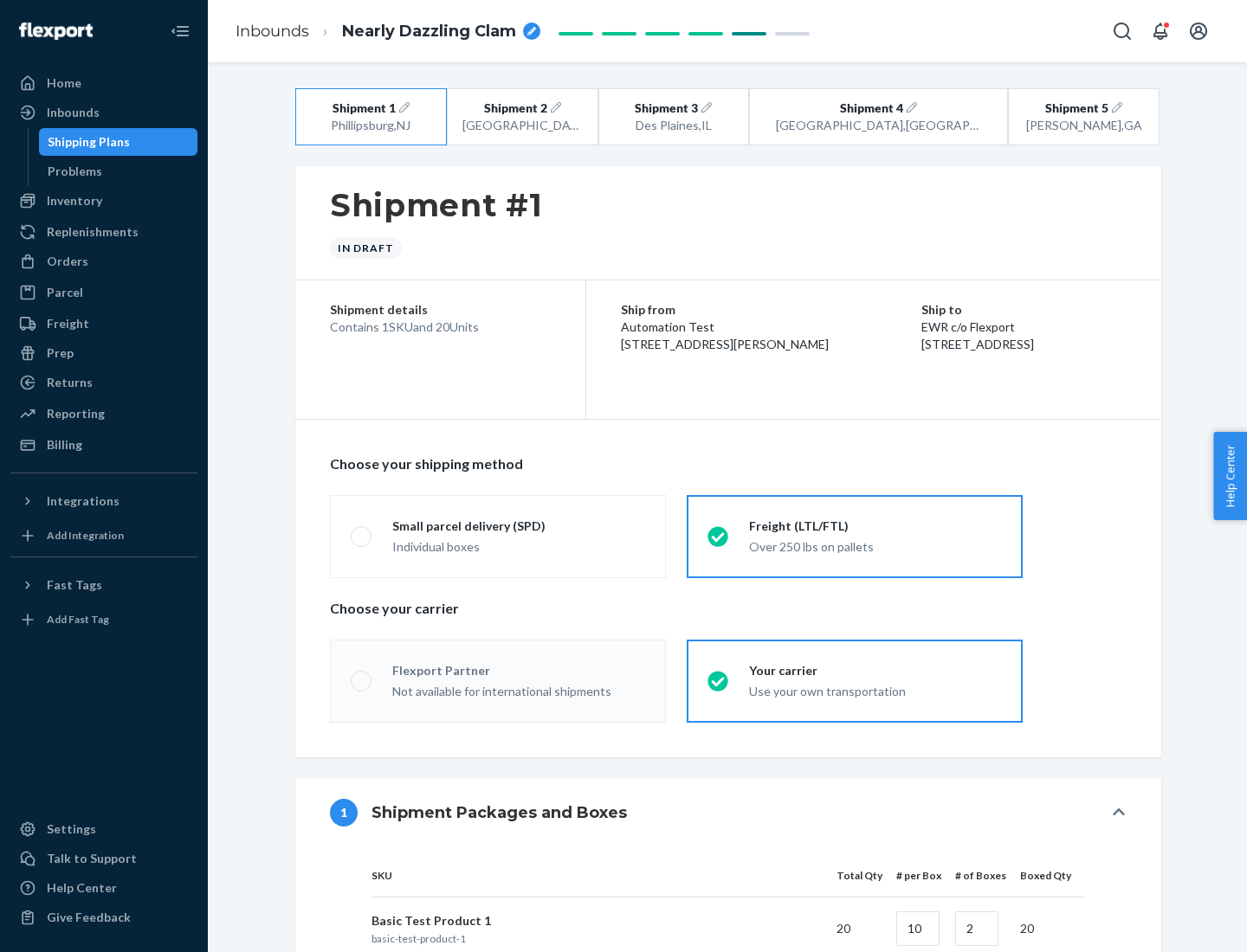
radio input "true"
radio input "false"
radio input "true"
radio input "false"
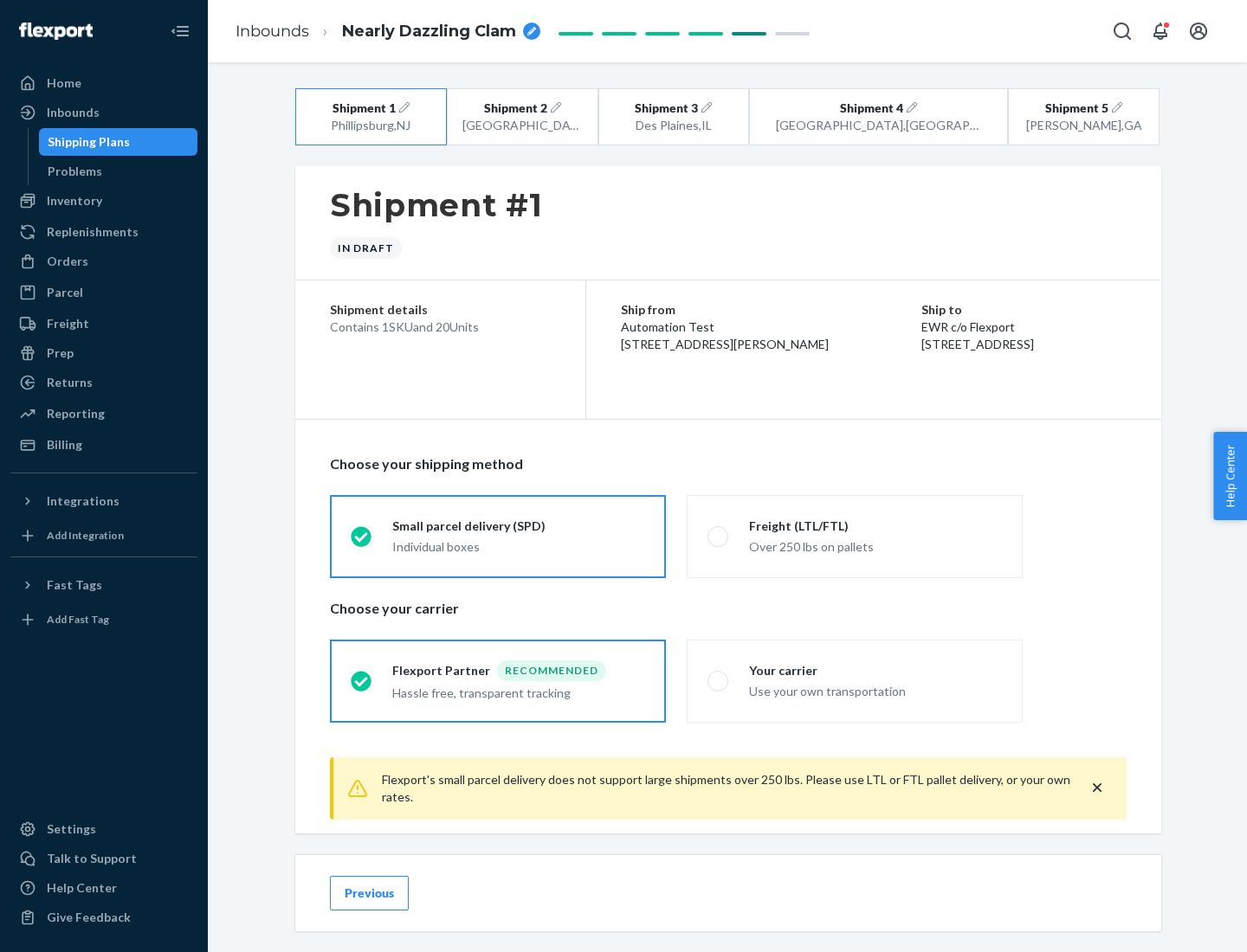
scroll to position [19, 0]
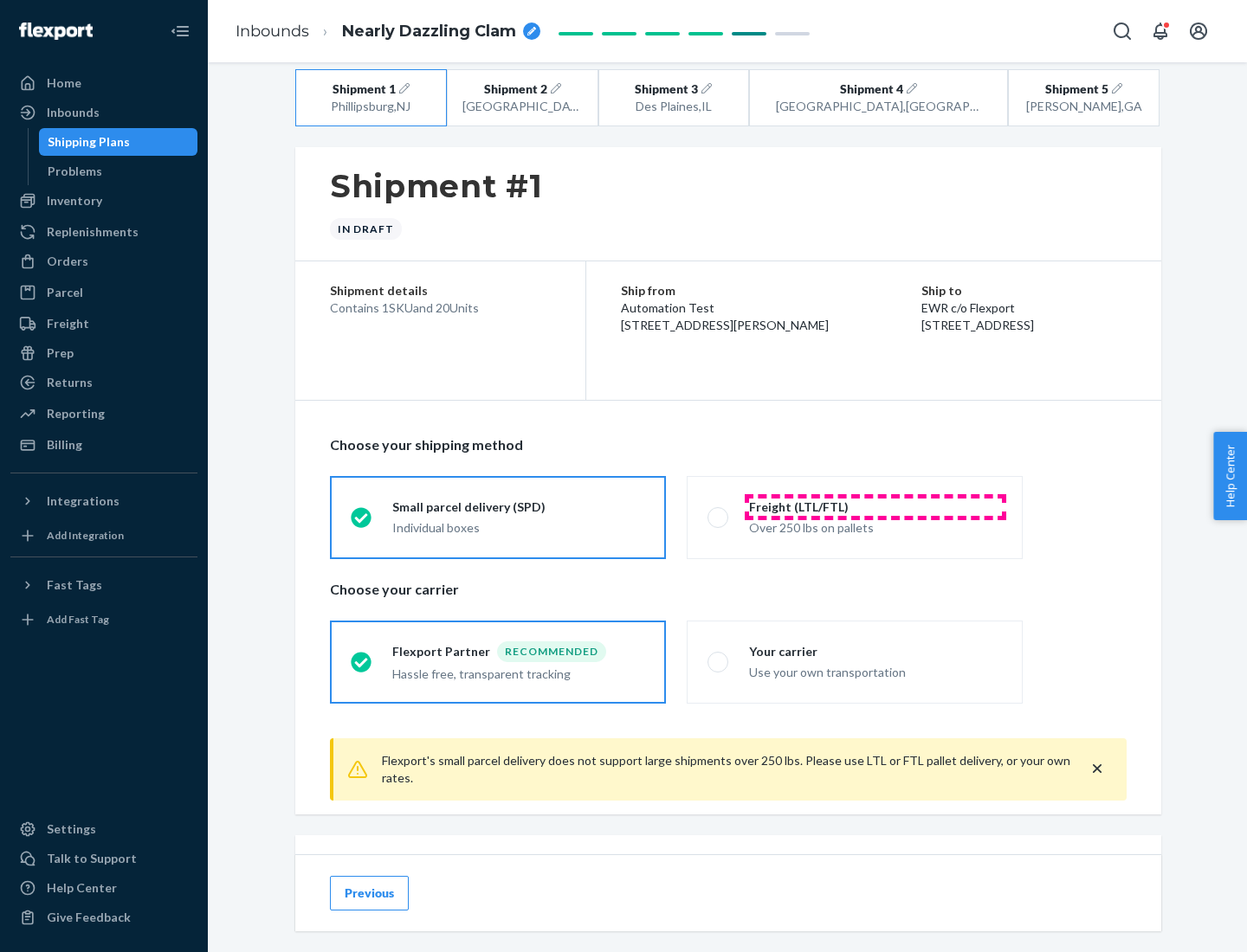
click at [875, 506] on div "Freight (LTL/FTL)" at bounding box center [875, 507] width 253 height 17
click at [719, 512] on input "Freight (LTL/FTL) Over 250 lbs on pallets" at bounding box center [713, 518] width 12 height 12
radio input "true"
radio input "false"
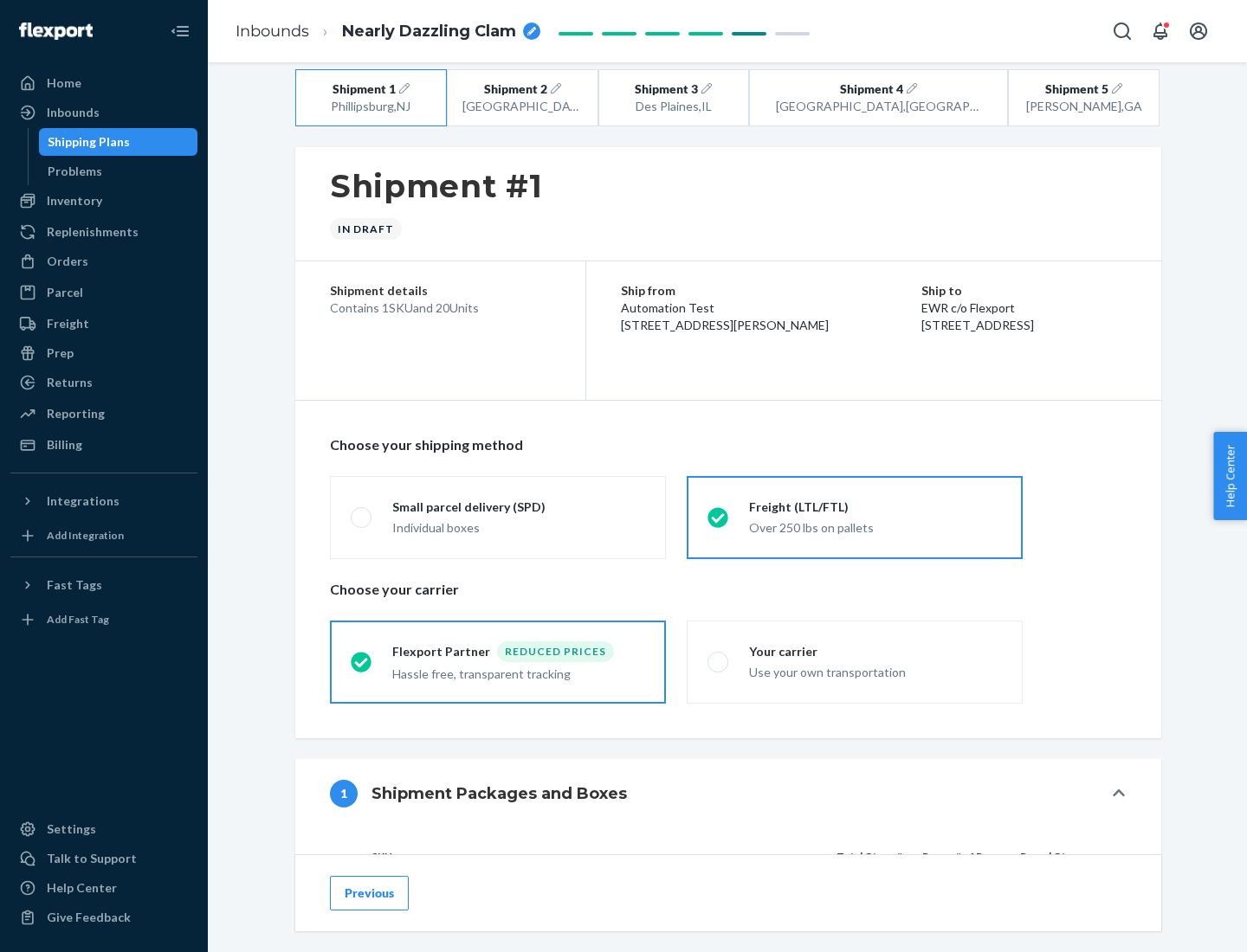
scroll to position [164, 0]
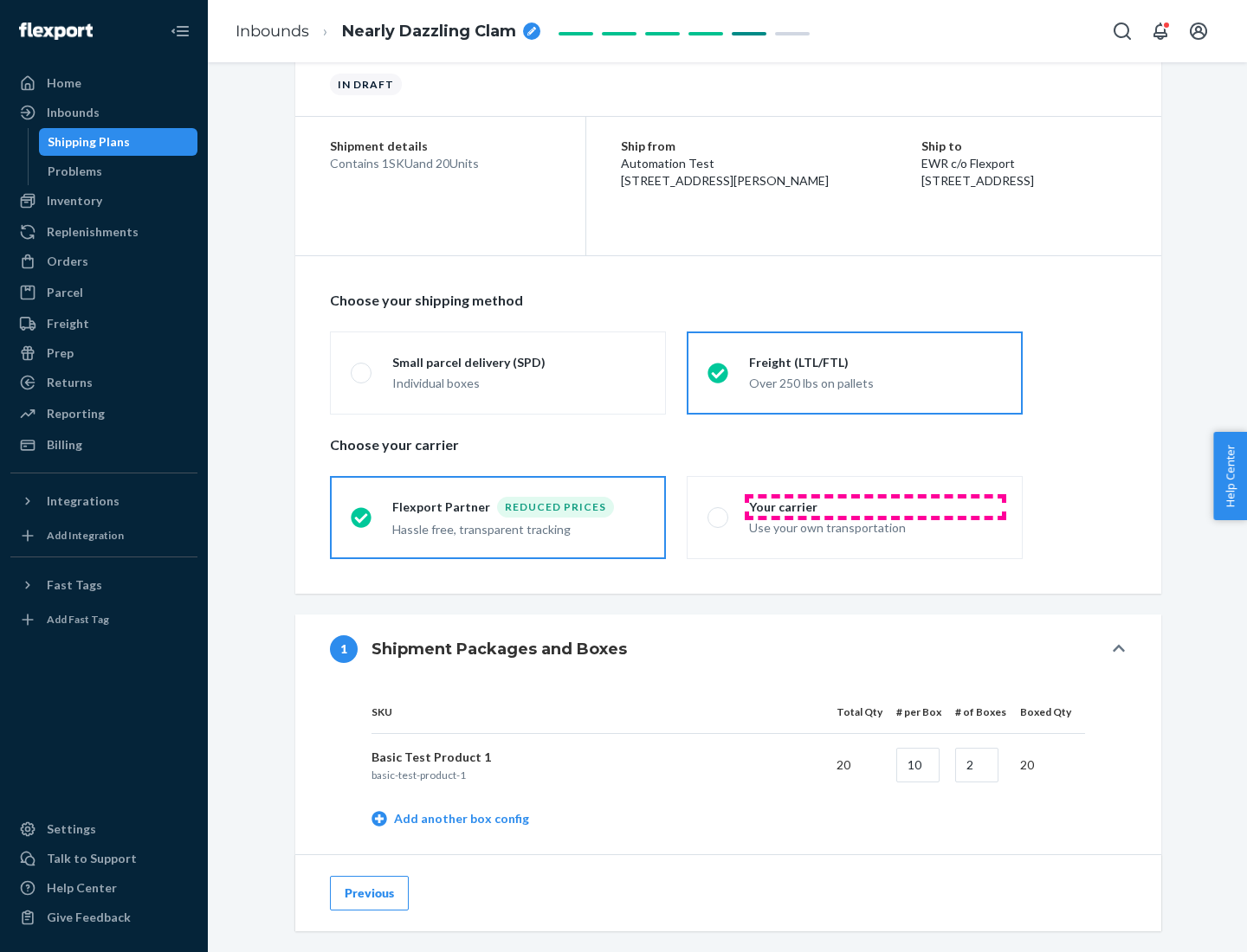
click at [875, 506] on div "Your carrier" at bounding box center [875, 507] width 253 height 17
click at [719, 512] on input "Your carrier Use your own transportation" at bounding box center [713, 518] width 12 height 12
radio input "true"
radio input "false"
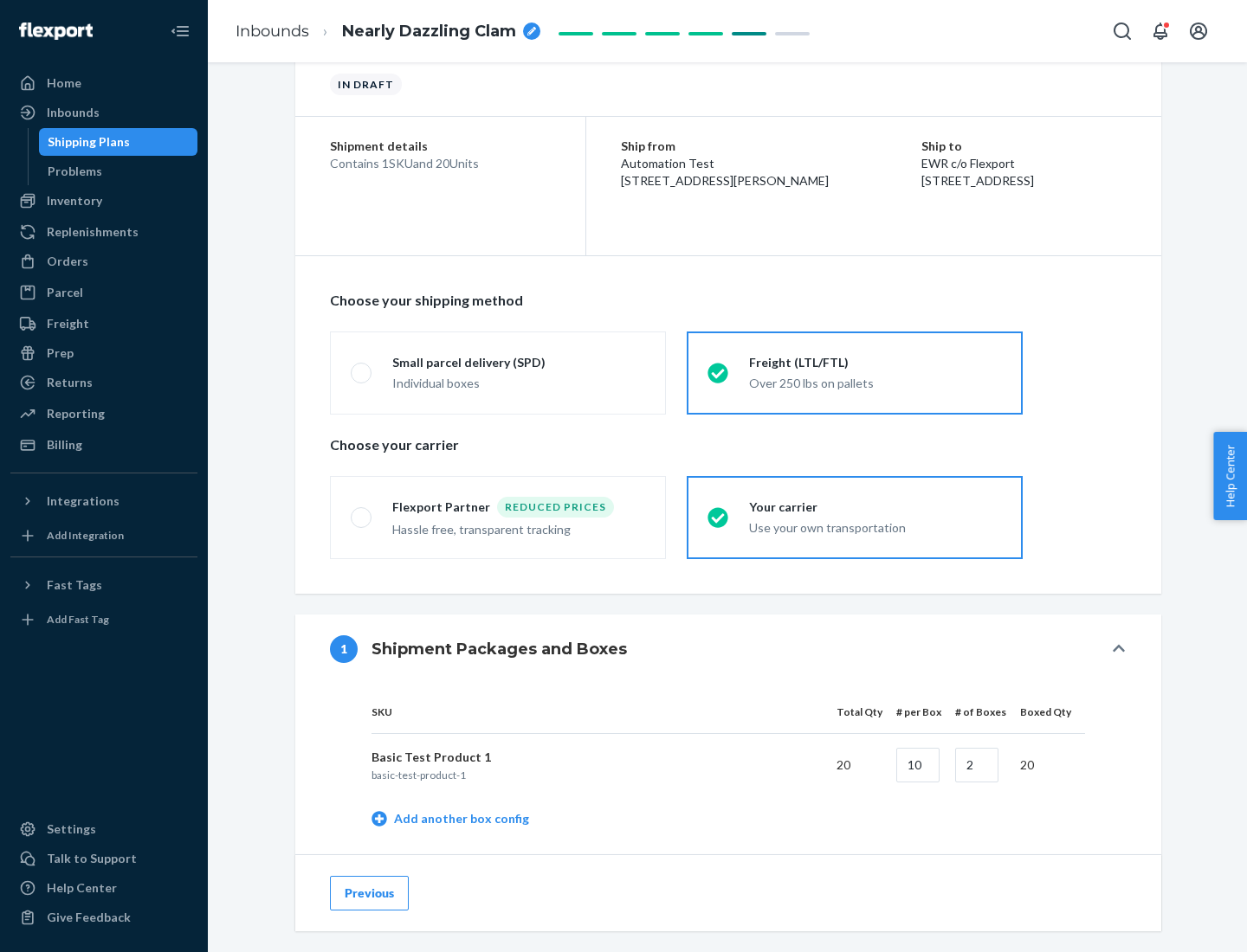
scroll to position [547, 0]
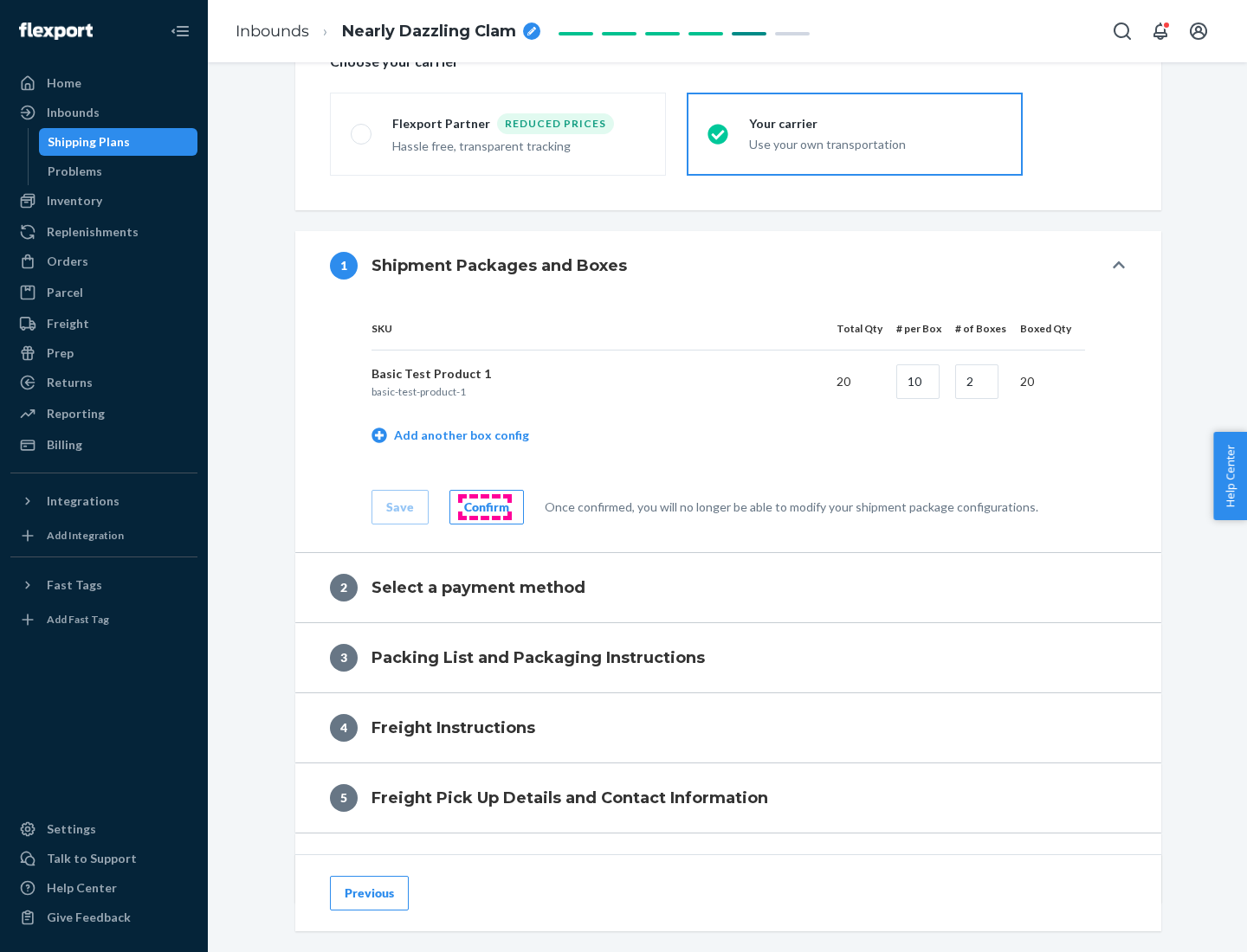
click at [484, 506] on div "Confirm" at bounding box center [486, 507] width 45 height 17
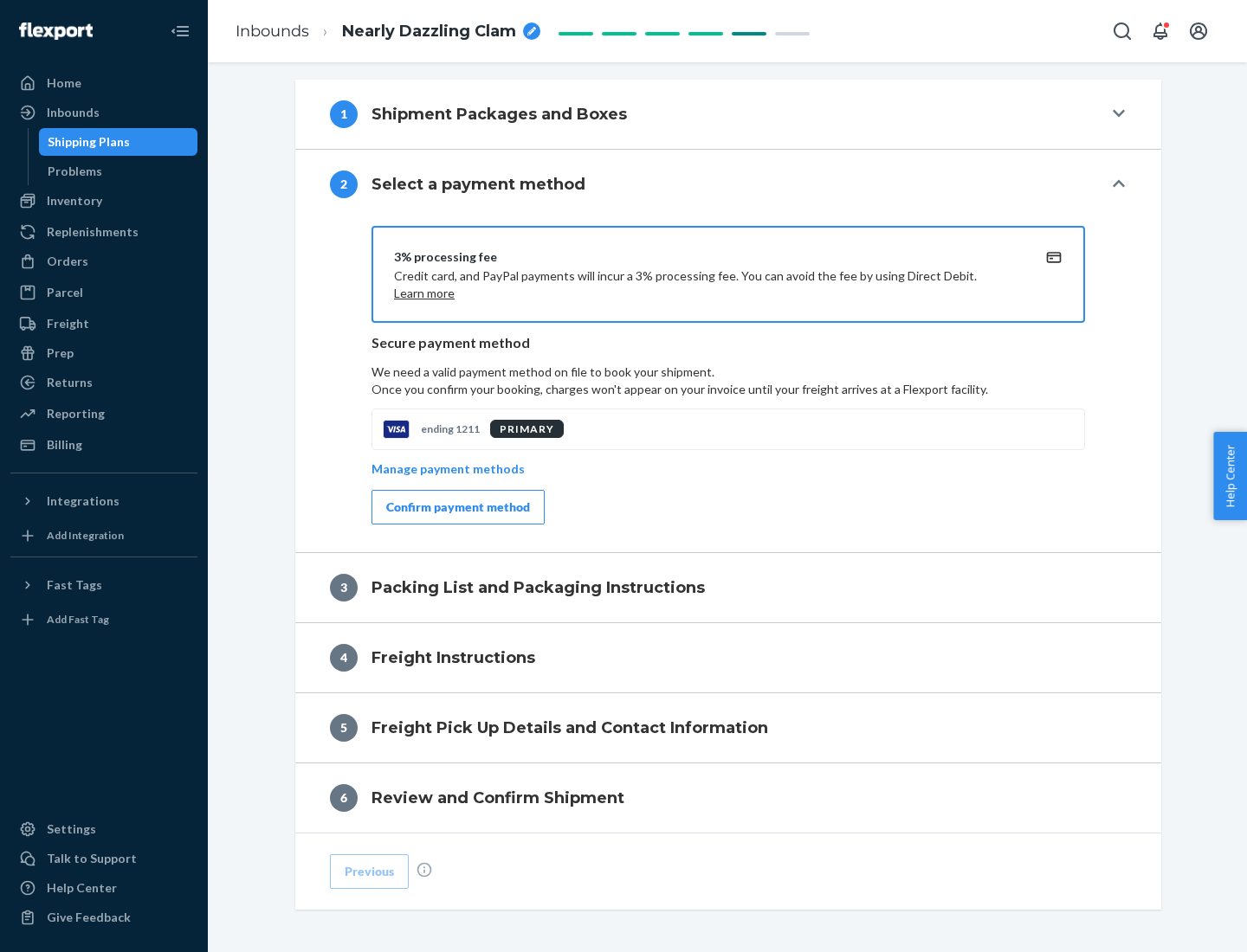
click at [456, 507] on div "Confirm payment method" at bounding box center [458, 507] width 144 height 17
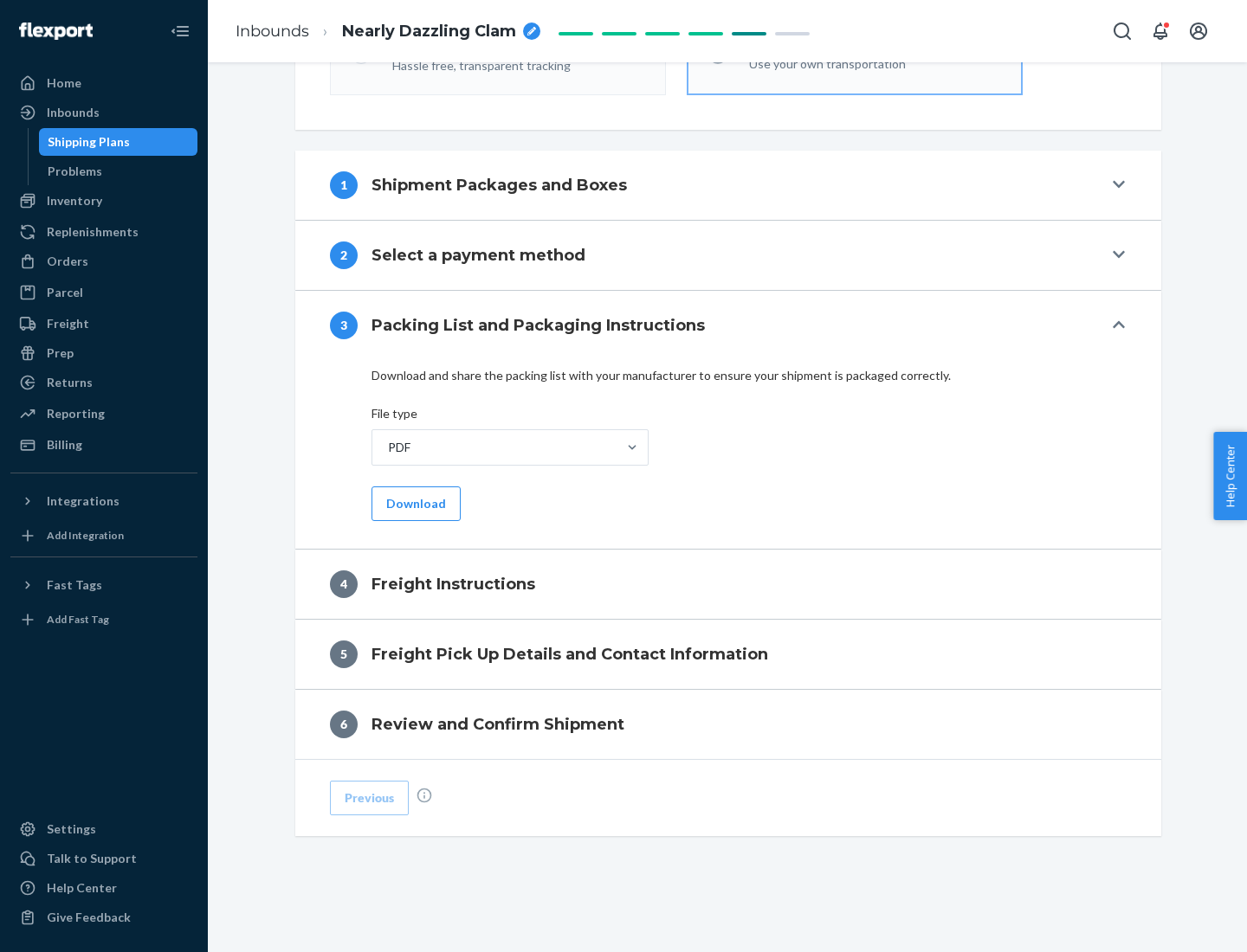
scroll to position [624, 0]
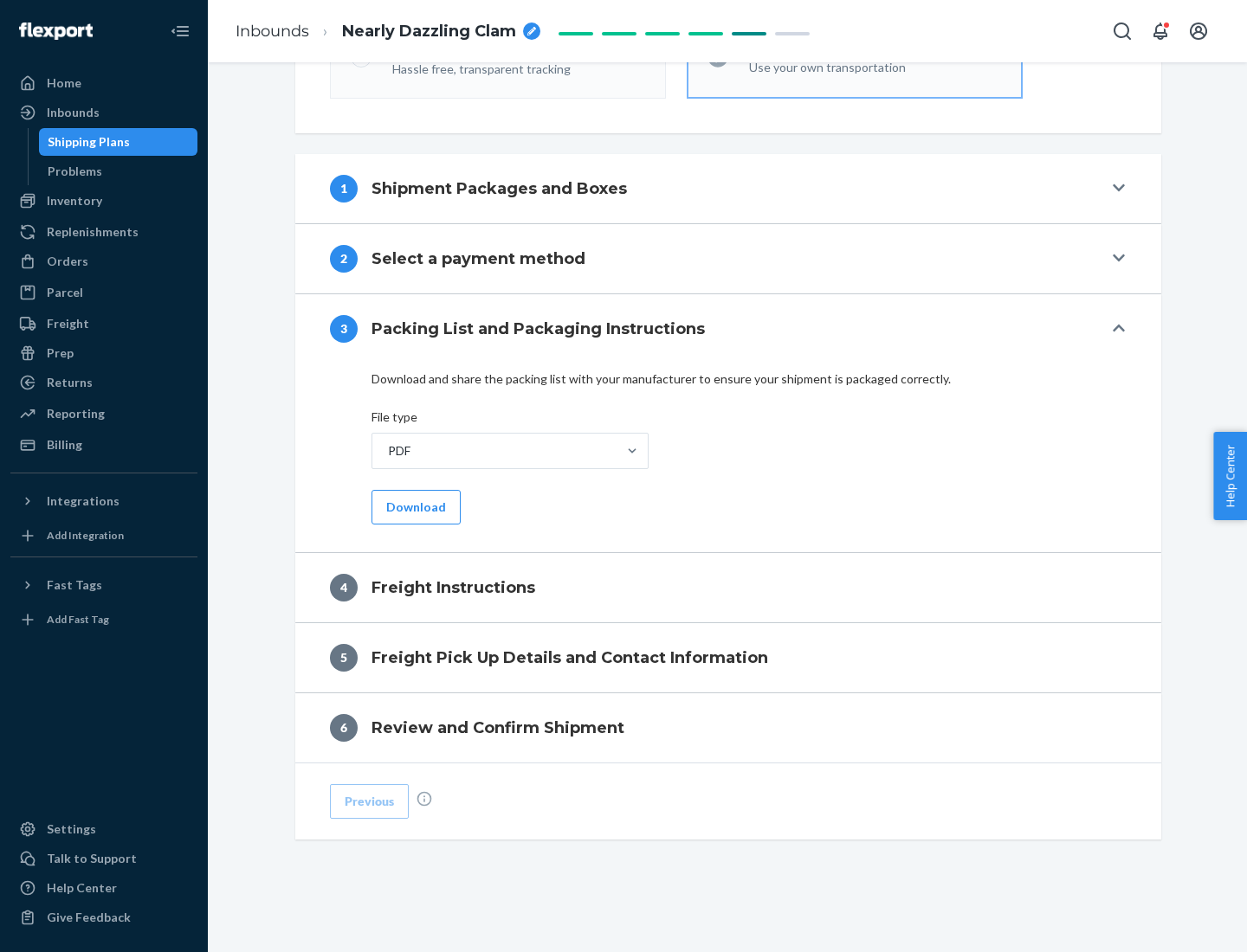
click at [414, 506] on button "Download" at bounding box center [415, 507] width 89 height 35
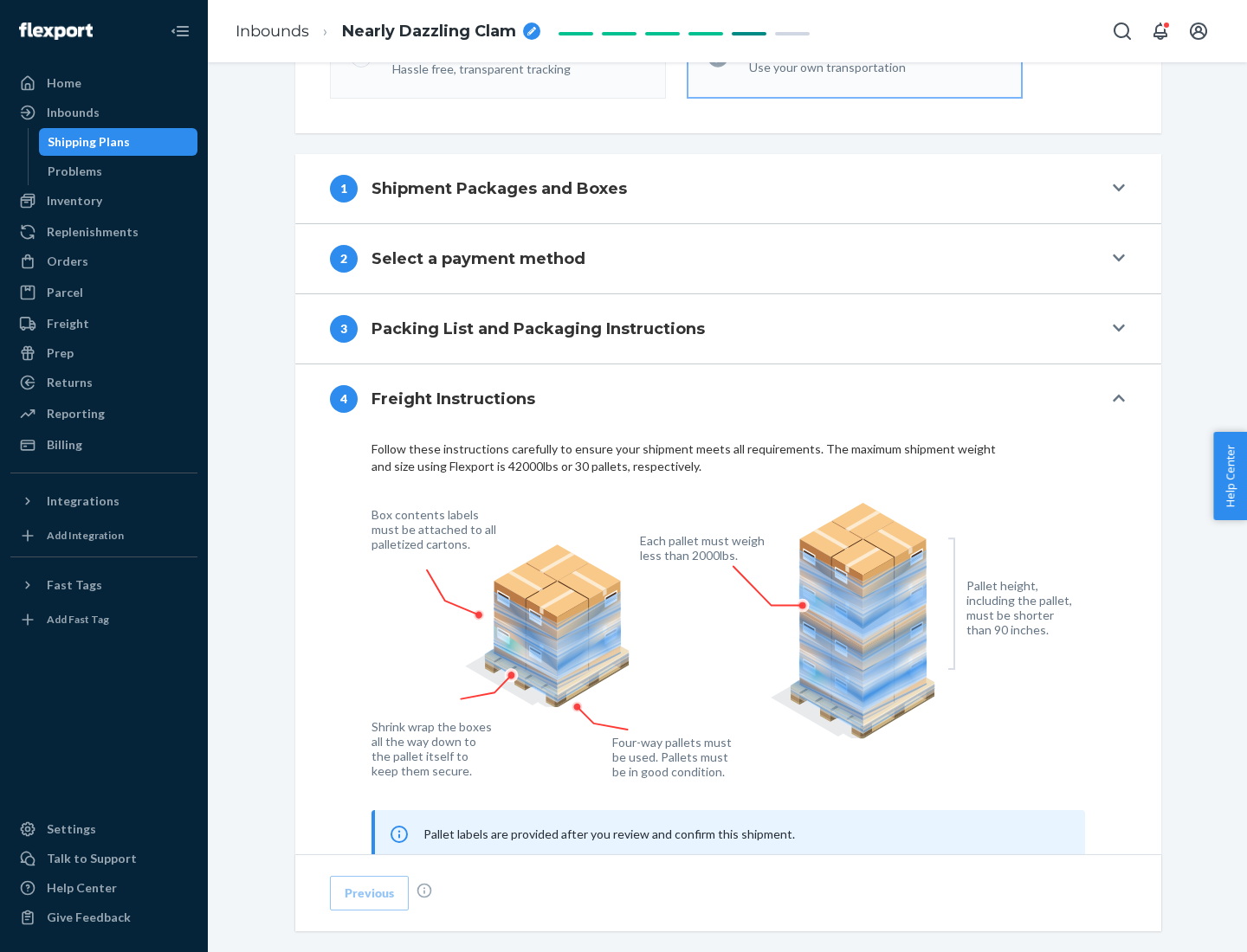
scroll to position [1047, 0]
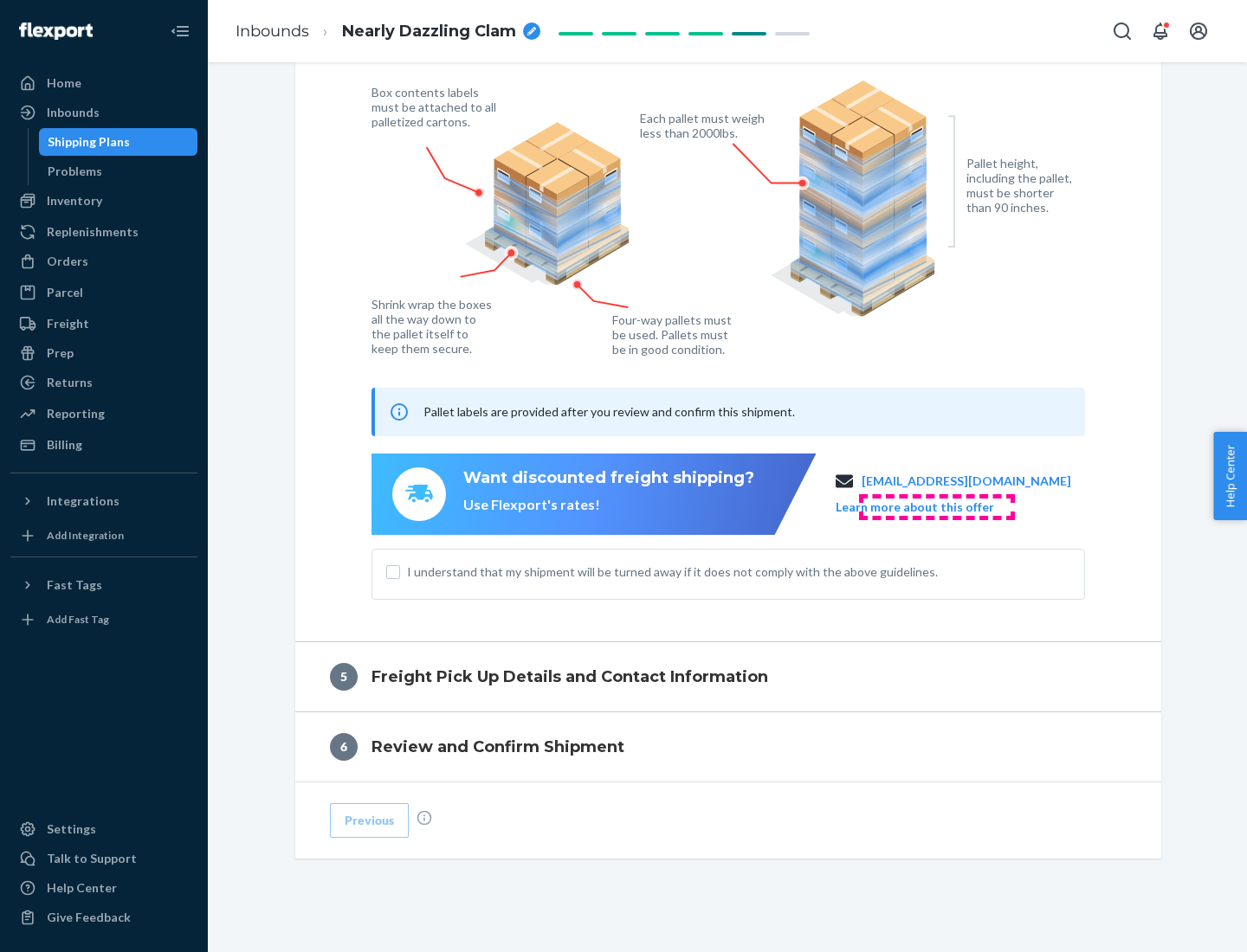
click at [935, 506] on button "Learn more about this offer" at bounding box center [914, 507] width 158 height 17
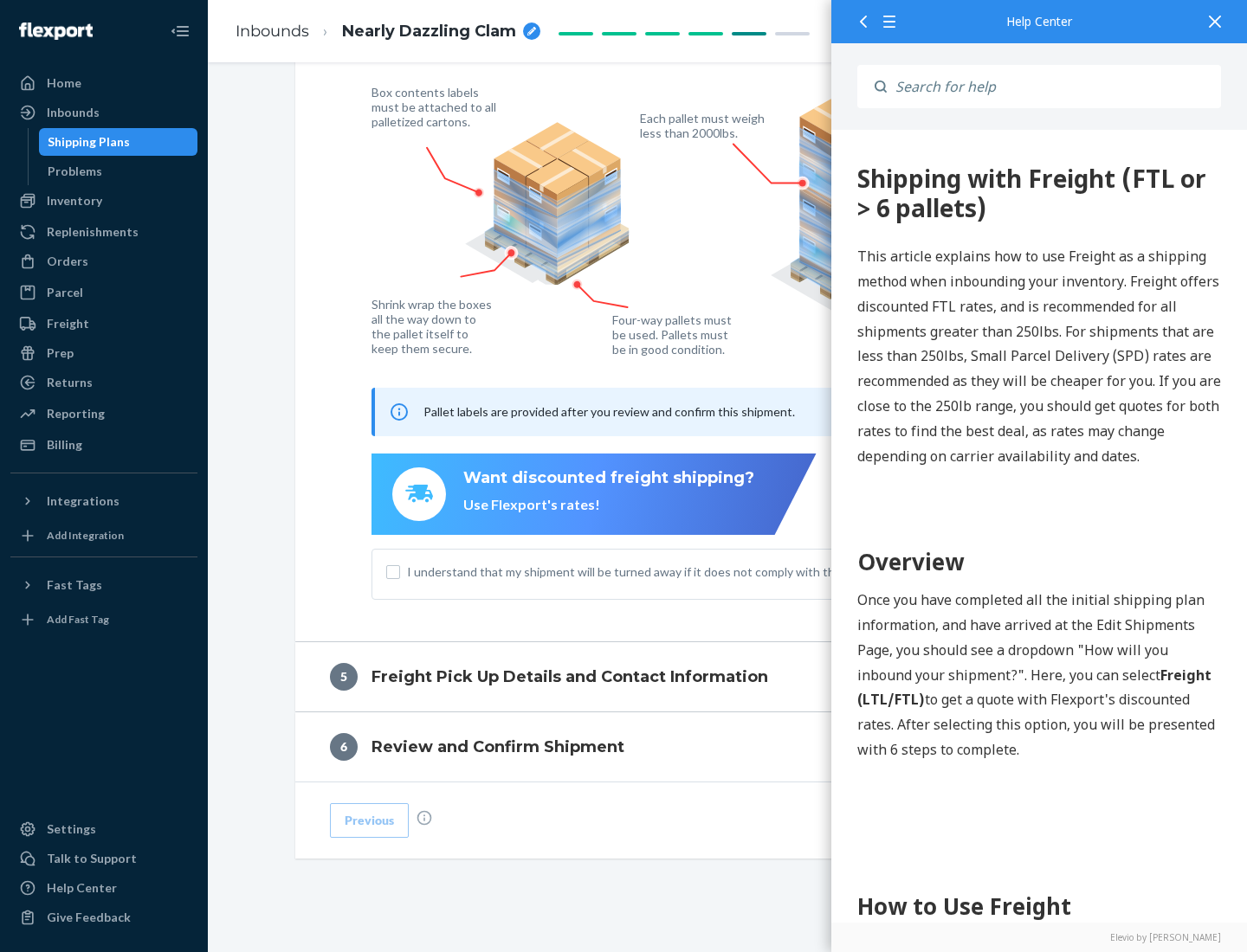
scroll to position [0, 0]
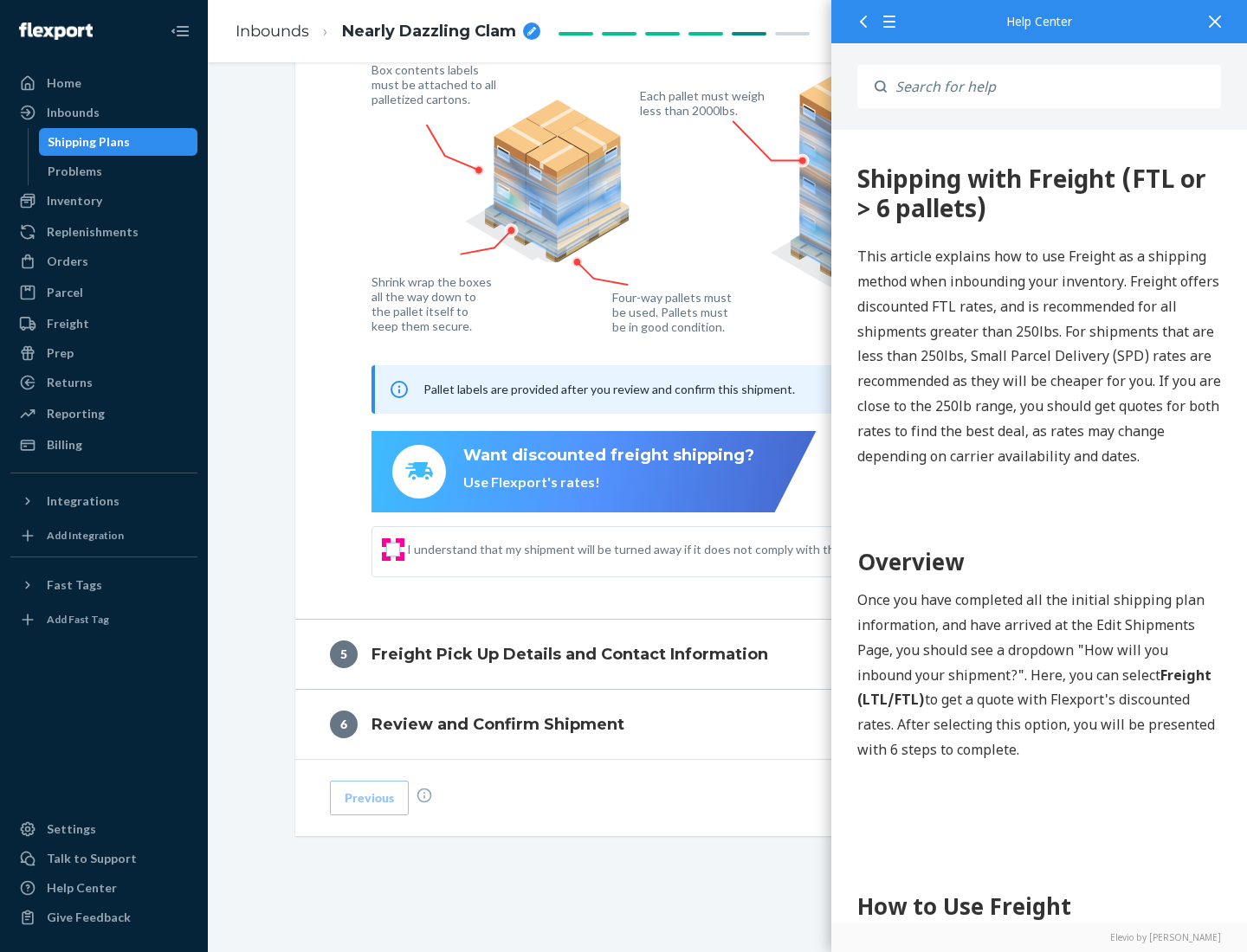
click at [393, 549] on input "I understand that my shipment will be turned away if it does not comply with th…" at bounding box center [393, 549] width 13 height 13
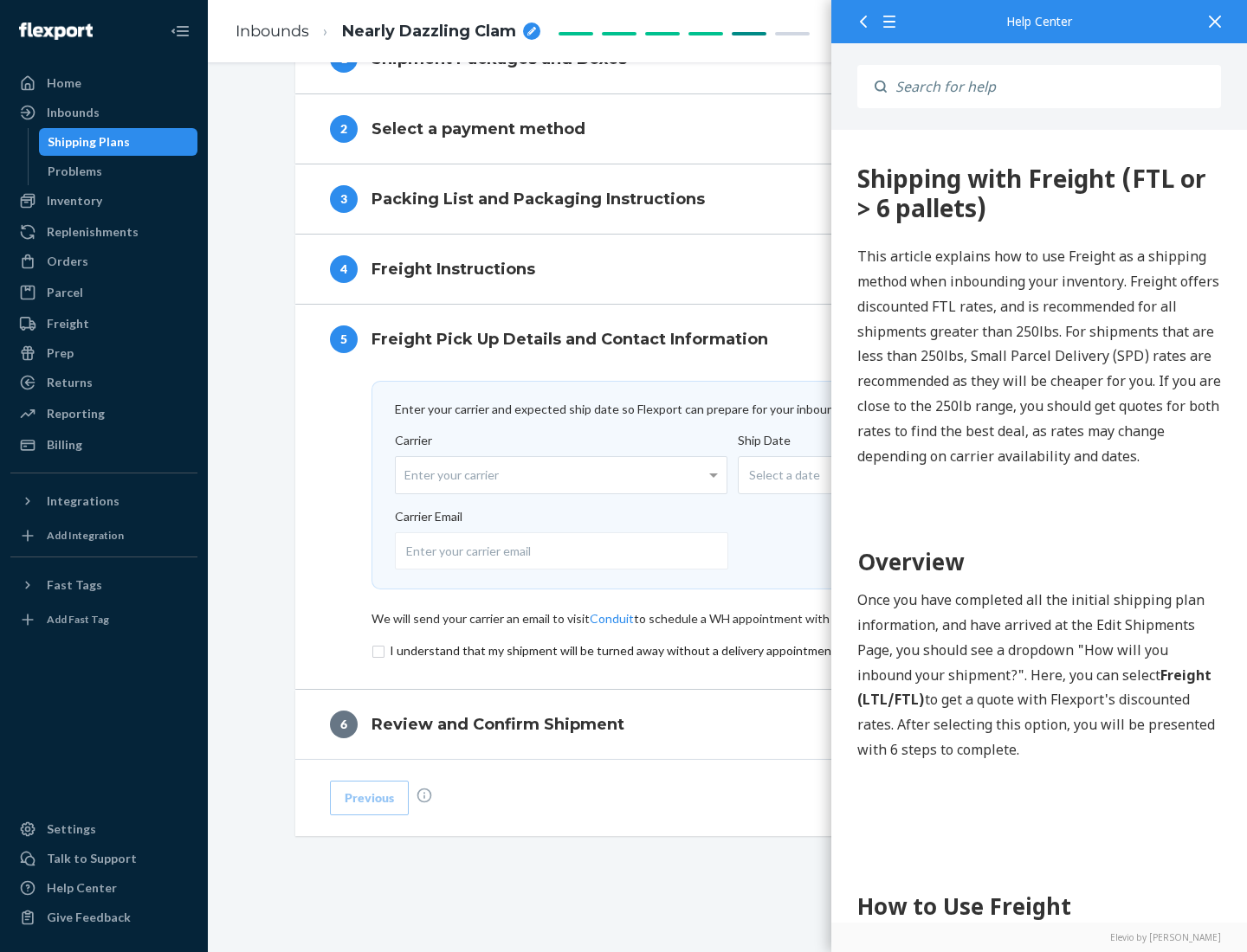
scroll to position [755, 0]
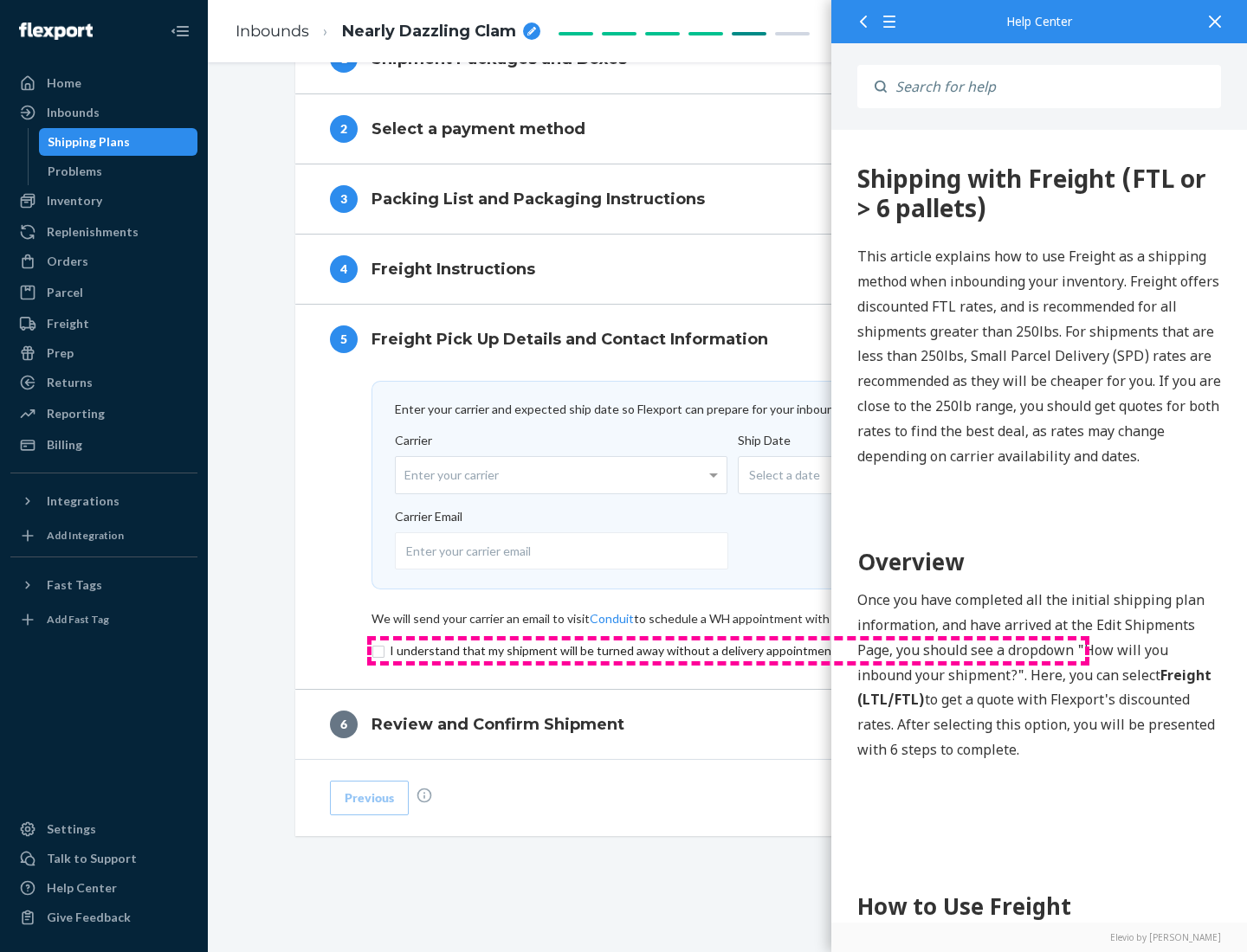
click at [728, 650] on input "checkbox" at bounding box center [727, 651] width 713 height 21
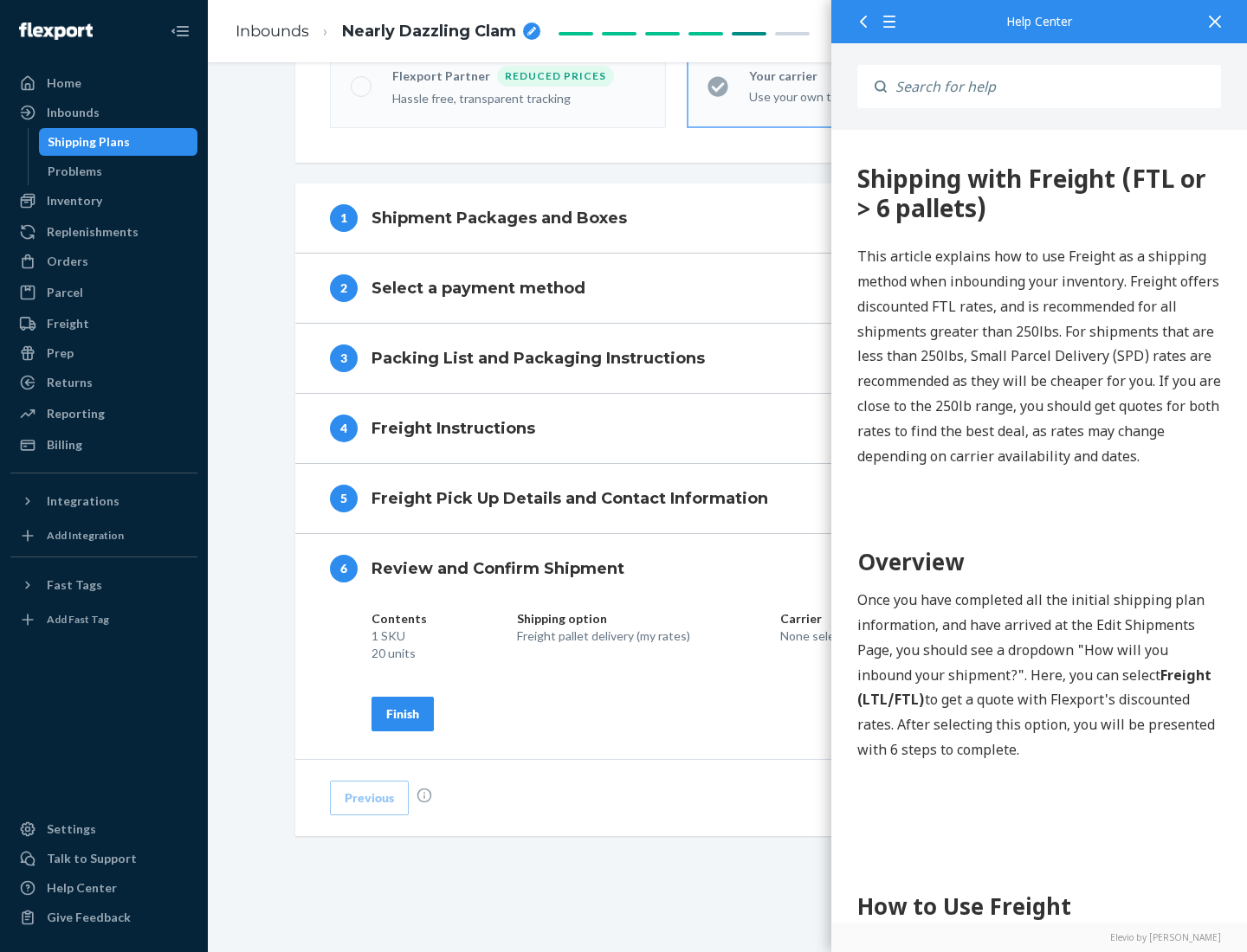
scroll to position [594, 0]
click at [403, 713] on div "Finish" at bounding box center [403, 714] width 33 height 17
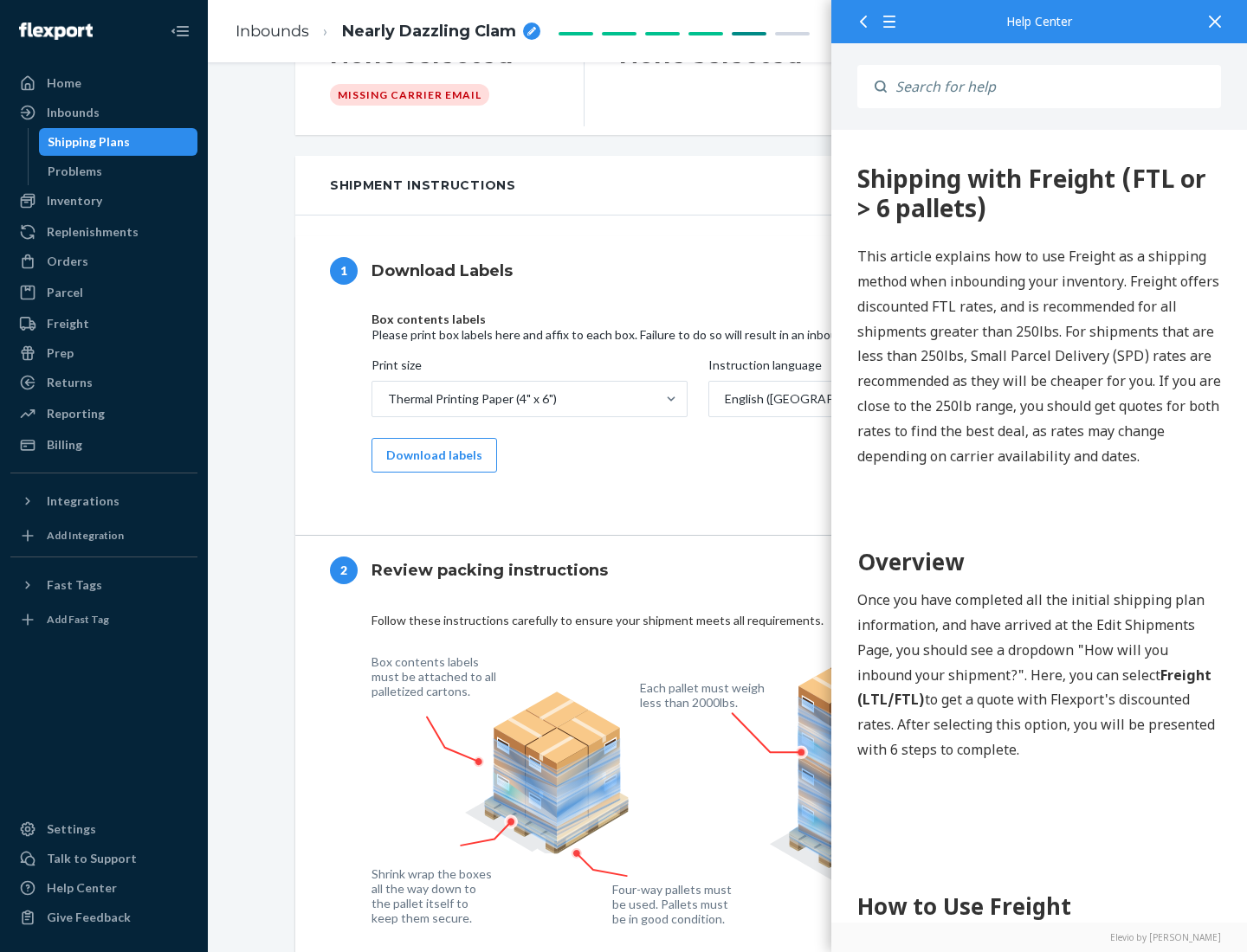
scroll to position [0, 0]
